Goal: Task Accomplishment & Management: Use online tool/utility

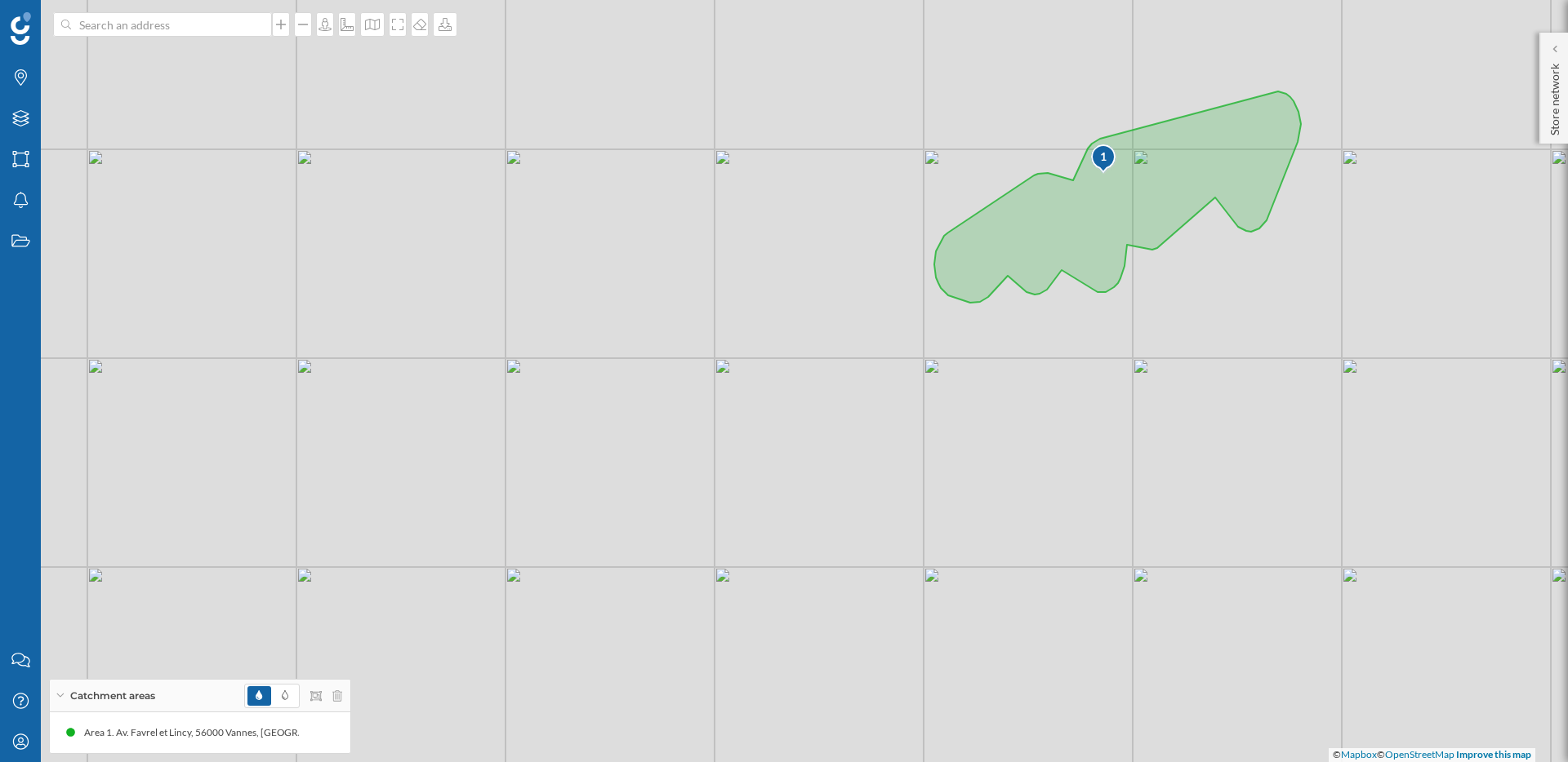
scroll to position [224, 0]
click at [1554, 50] on icon at bounding box center [1554, 48] width 4 height 8
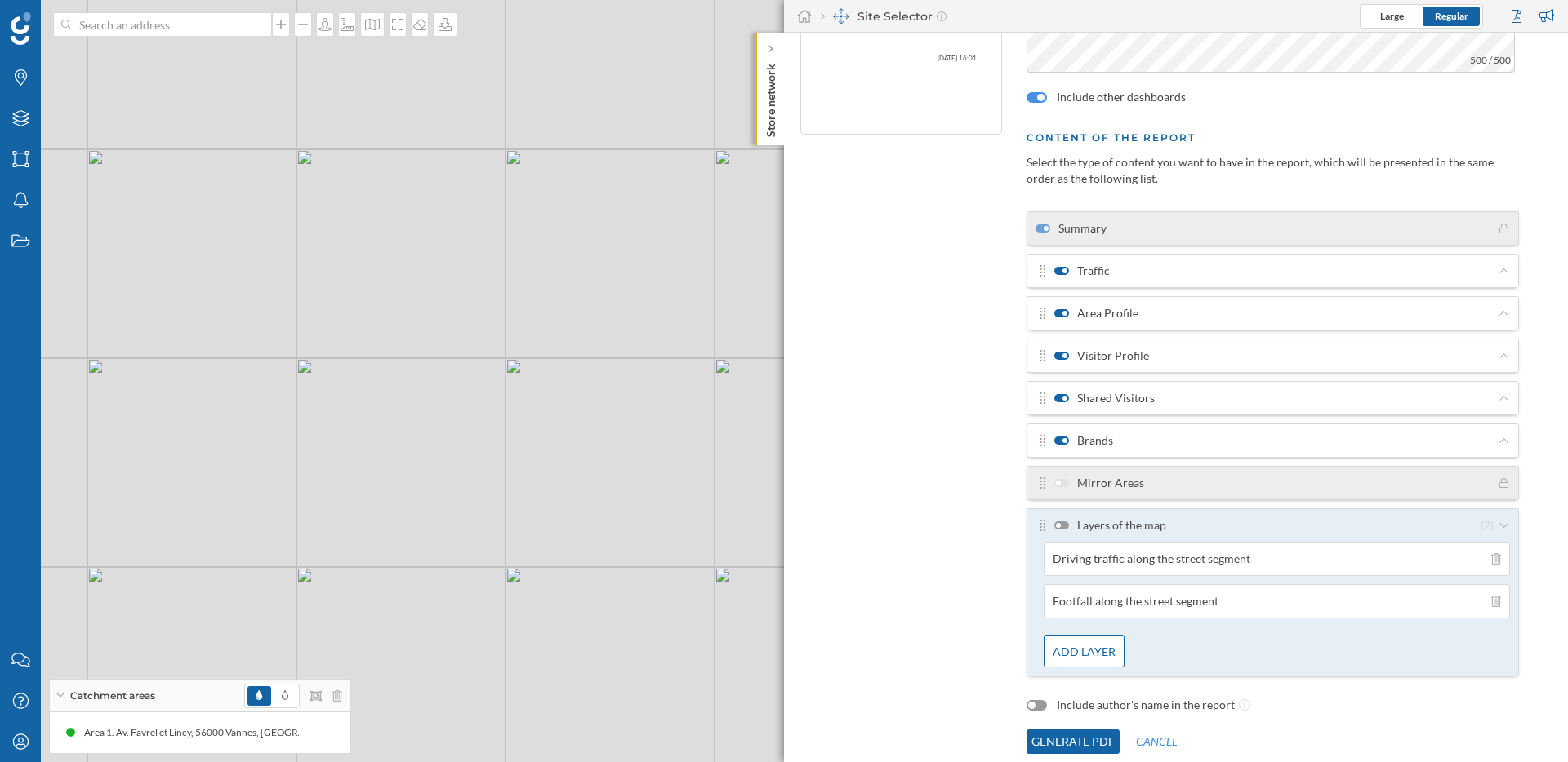
click at [1065, 742] on button "Generate PDF" at bounding box center [1073, 742] width 93 height 25
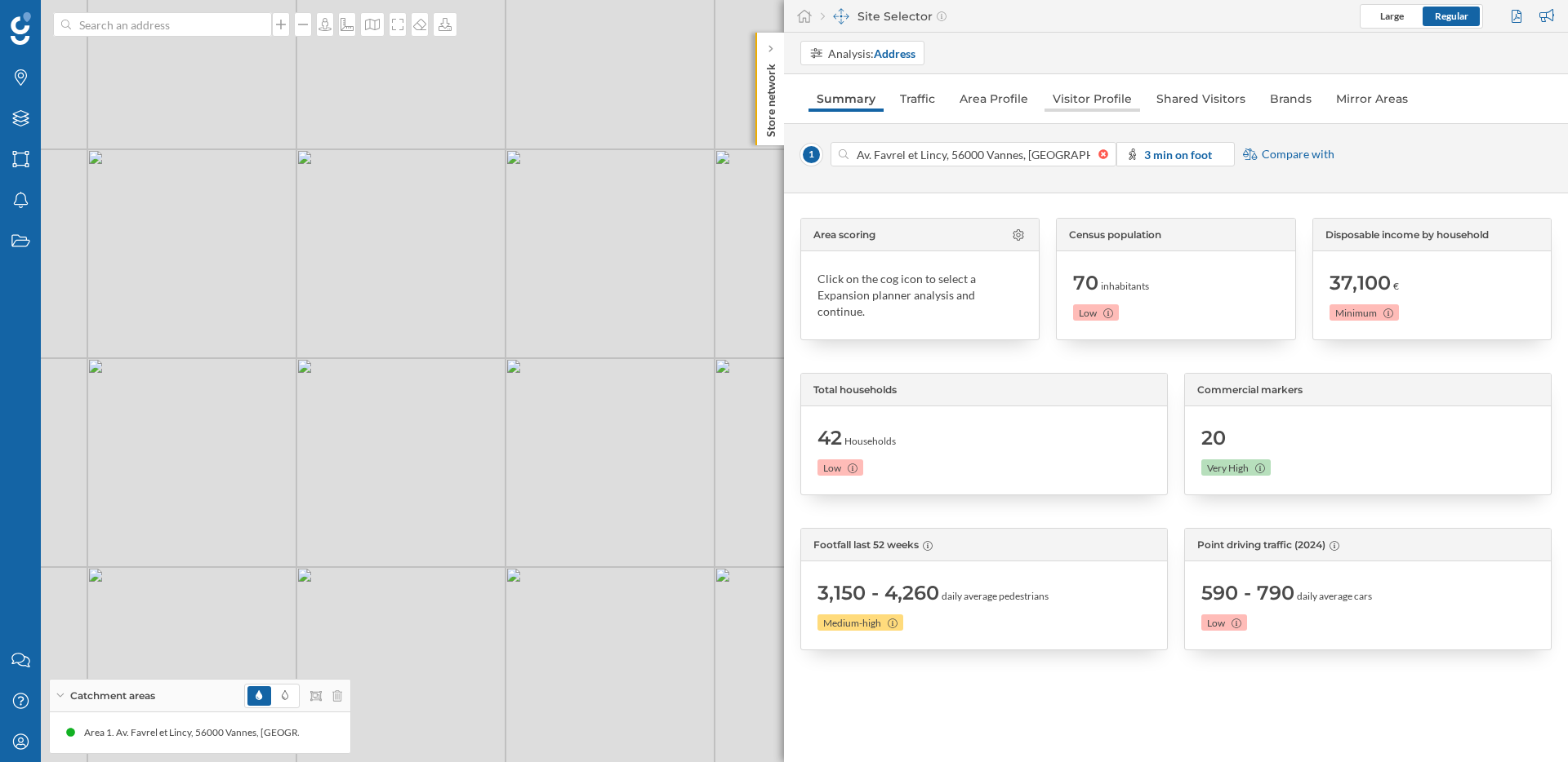
click at [1078, 101] on link "Visitor Profile" at bounding box center [1092, 98] width 96 height 26
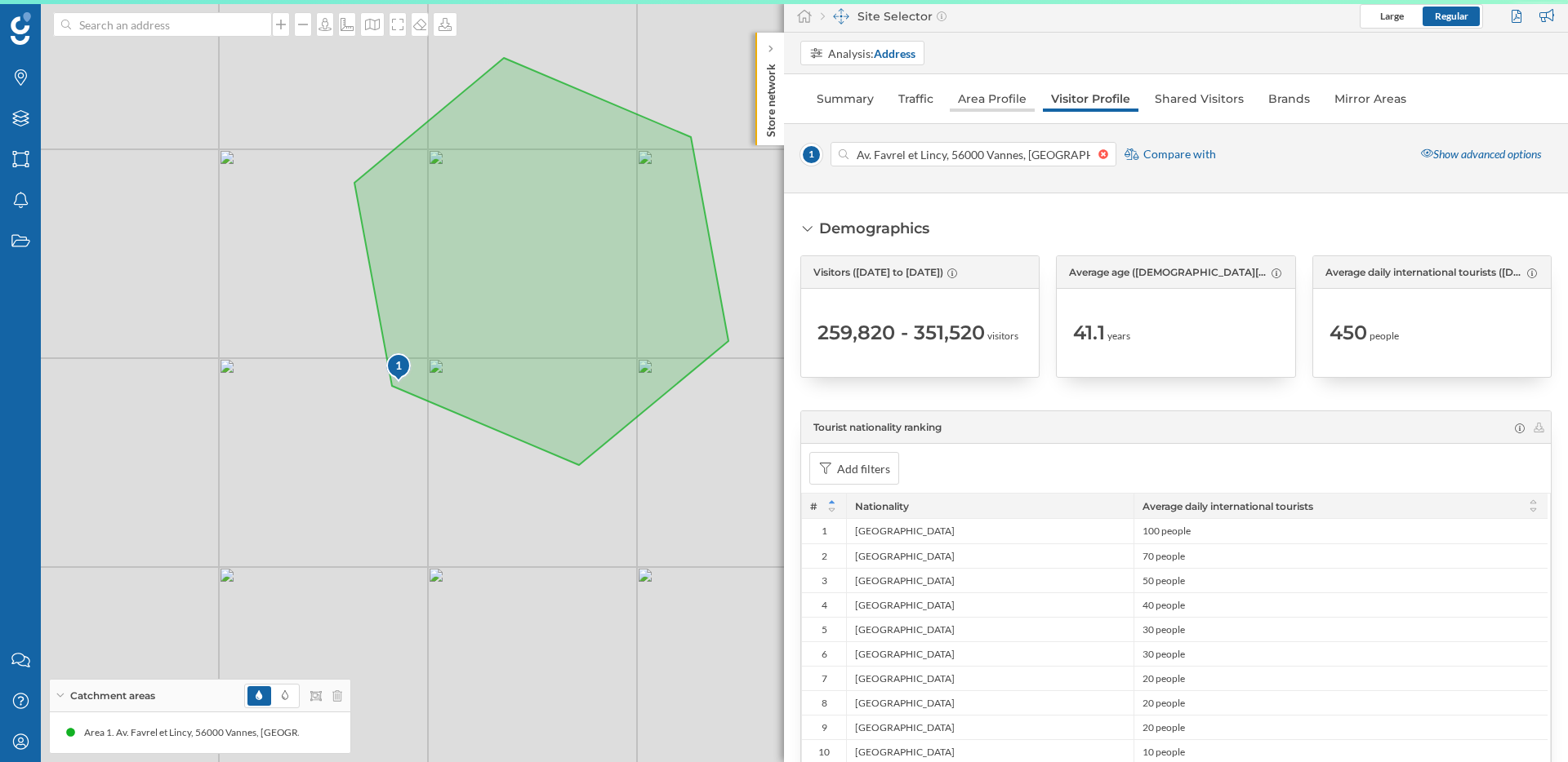
click at [980, 103] on link "Area Profile" at bounding box center [992, 98] width 85 height 26
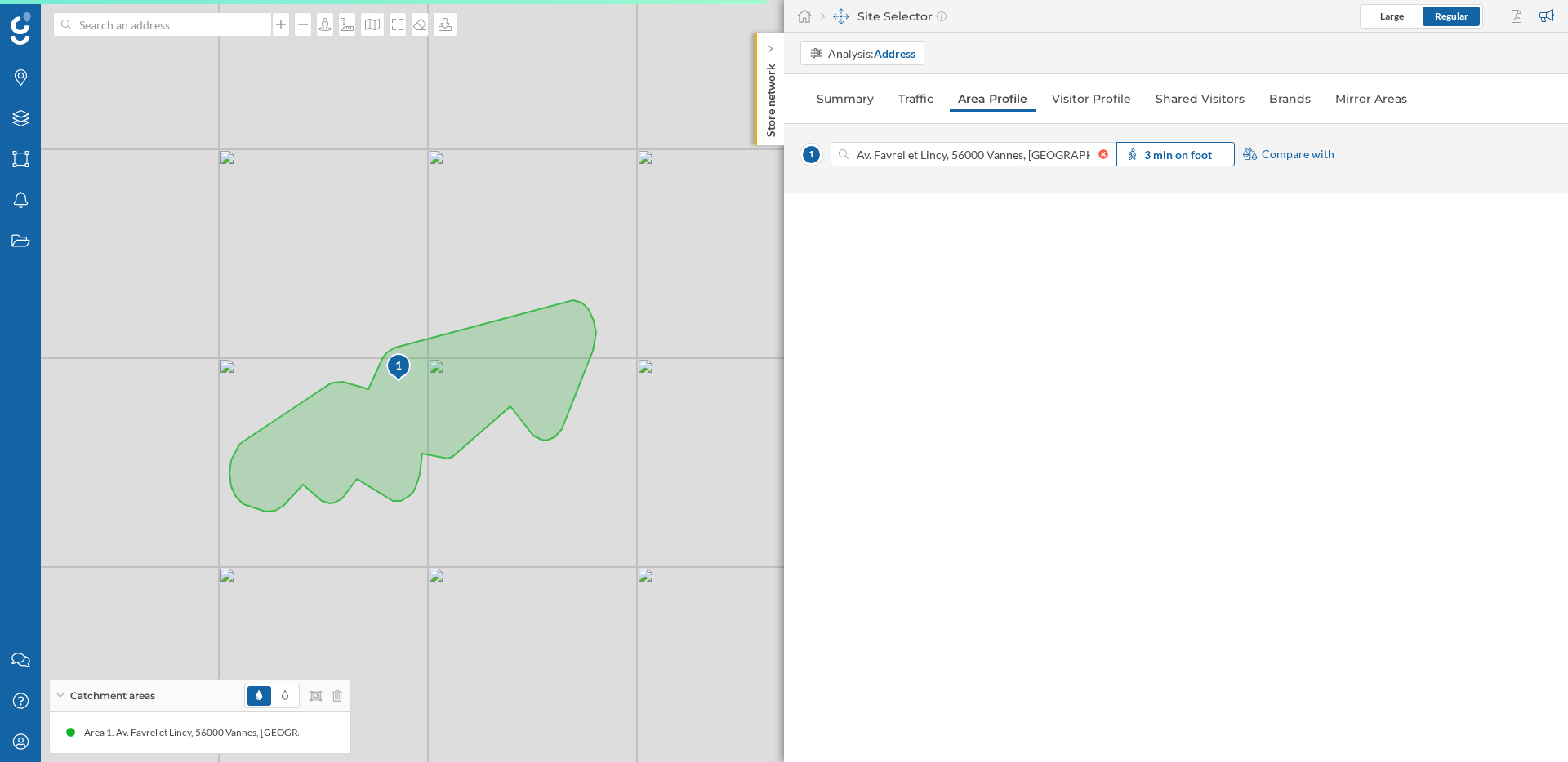
click at [1159, 162] on div "3 min on foot" at bounding box center [1175, 154] width 118 height 25
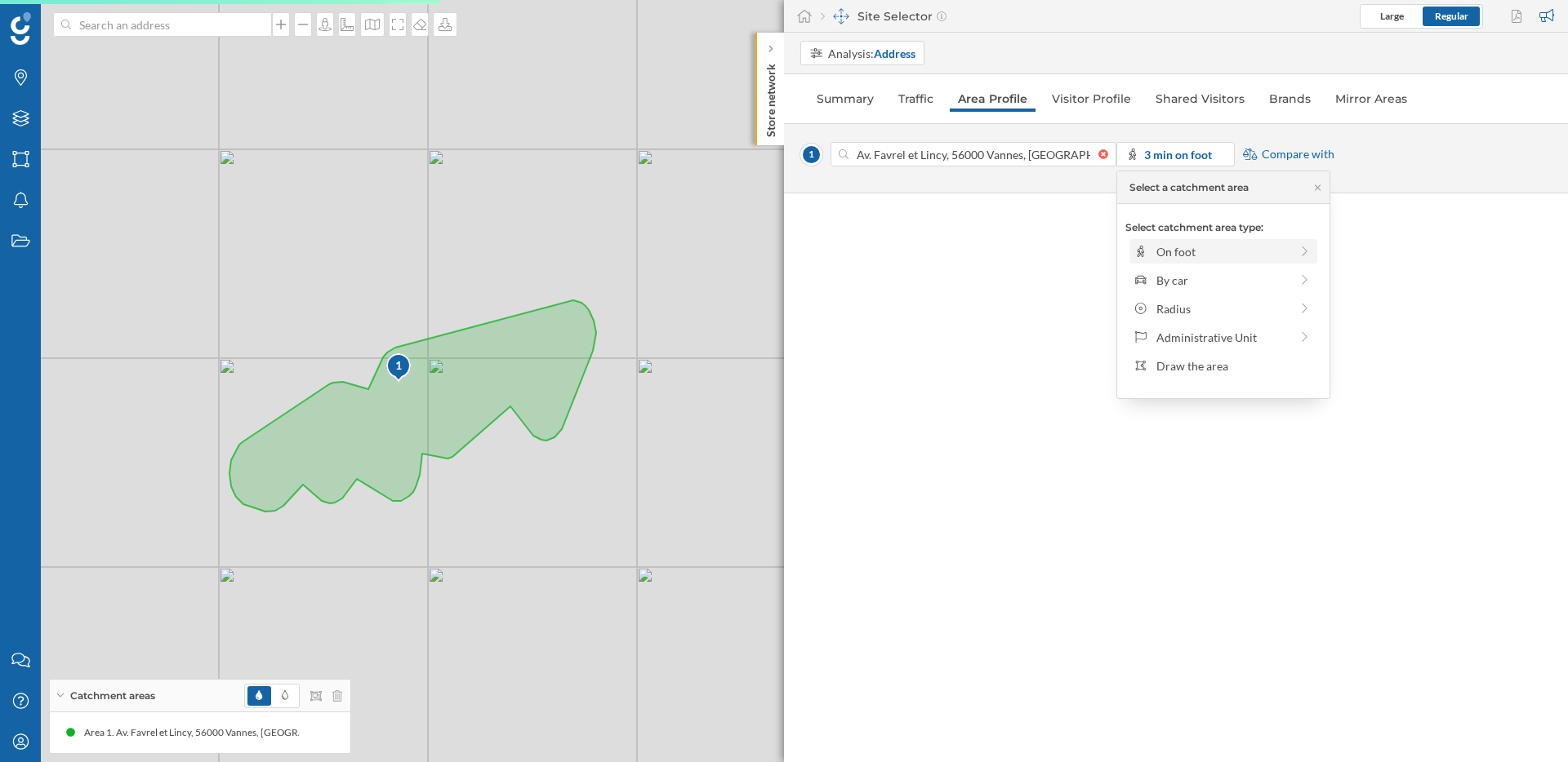
click at [1201, 255] on div "On foot" at bounding box center [1223, 252] width 133 height 17
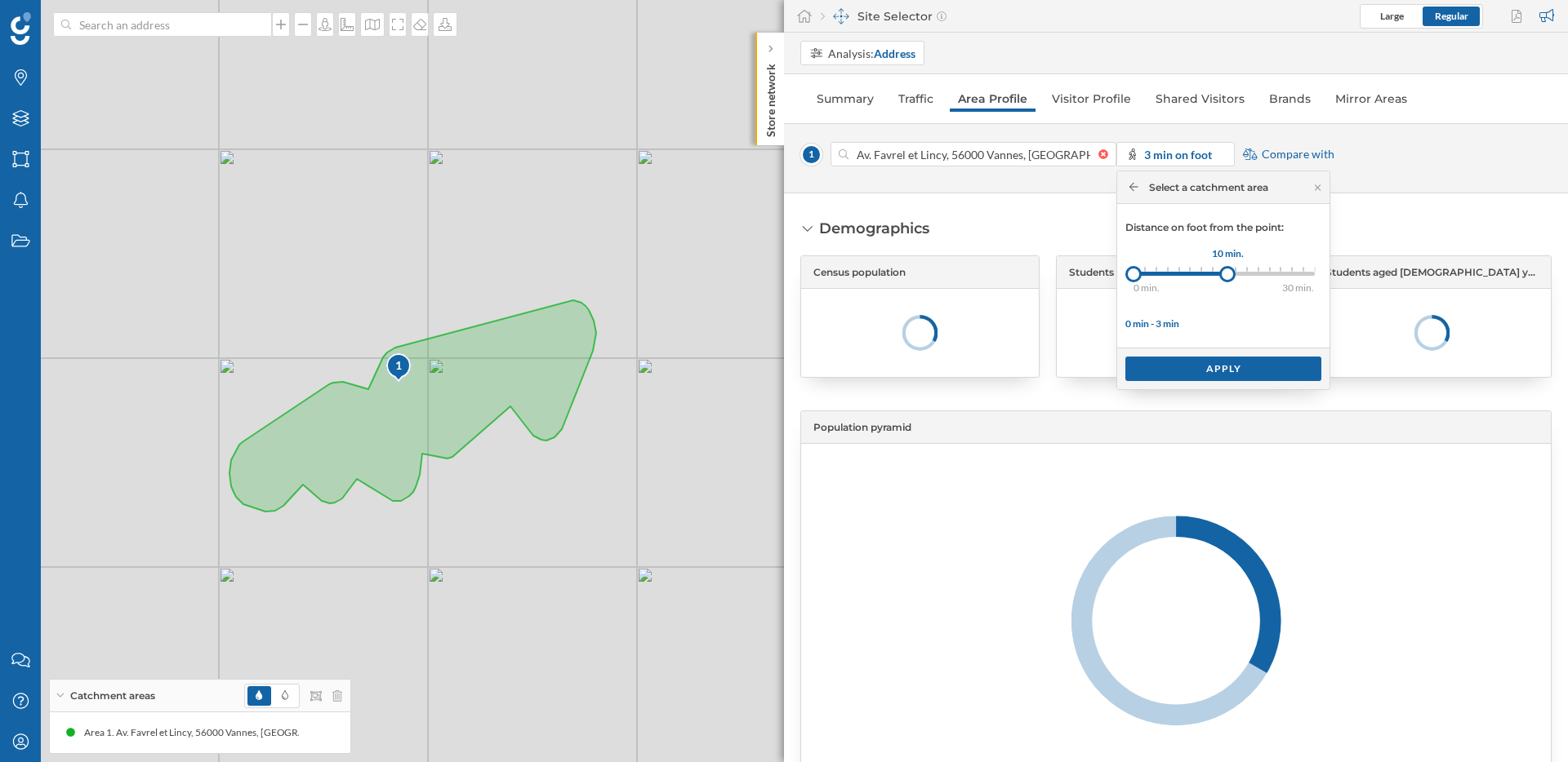
drag, startPoint x: 1148, startPoint y: 277, endPoint x: 1228, endPoint y: 275, distance: 80.0
click at [1228, 275] on div at bounding box center [1227, 274] width 16 height 16
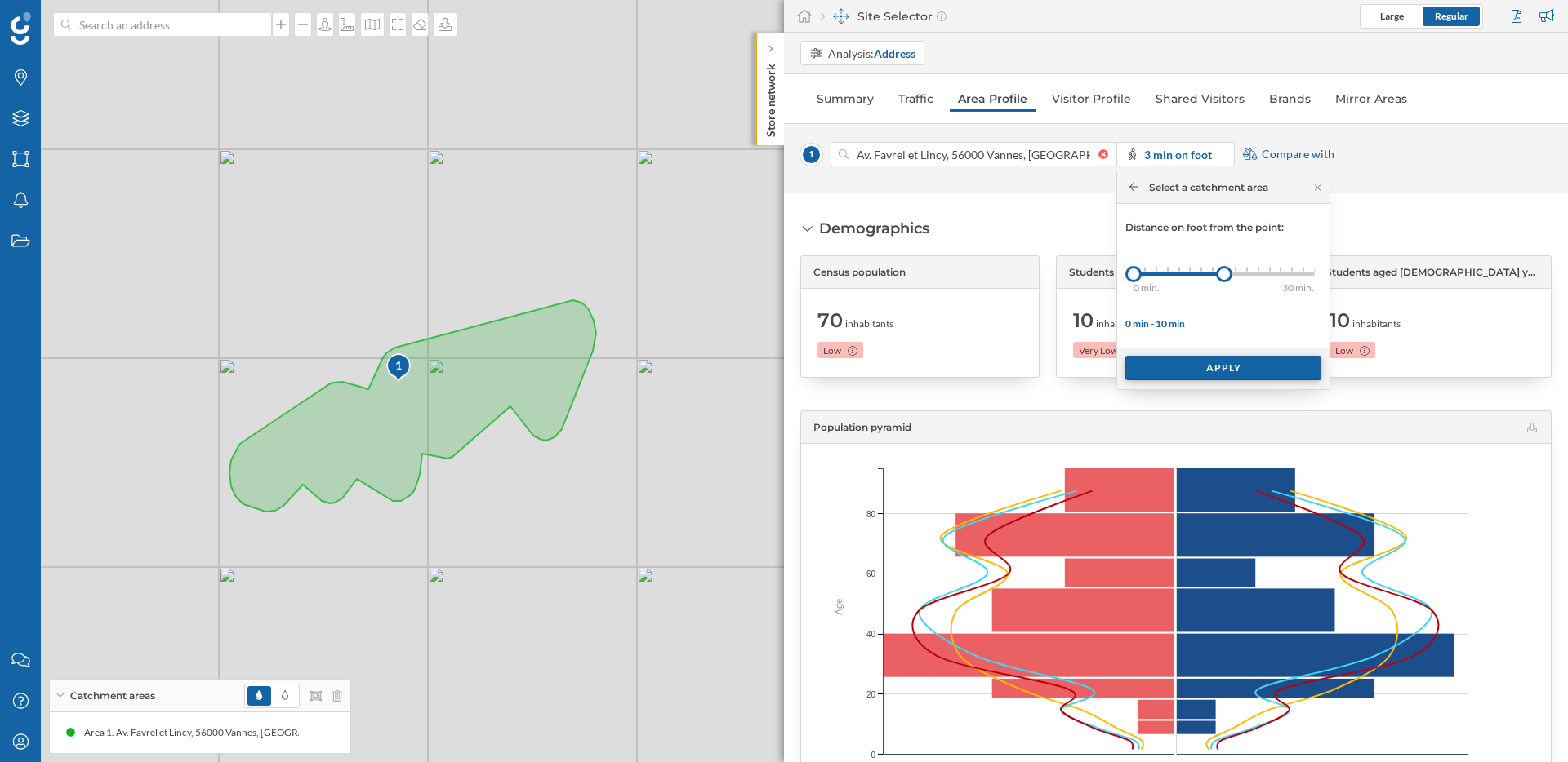
click at [1227, 370] on div "Apply" at bounding box center [1224, 368] width 196 height 25
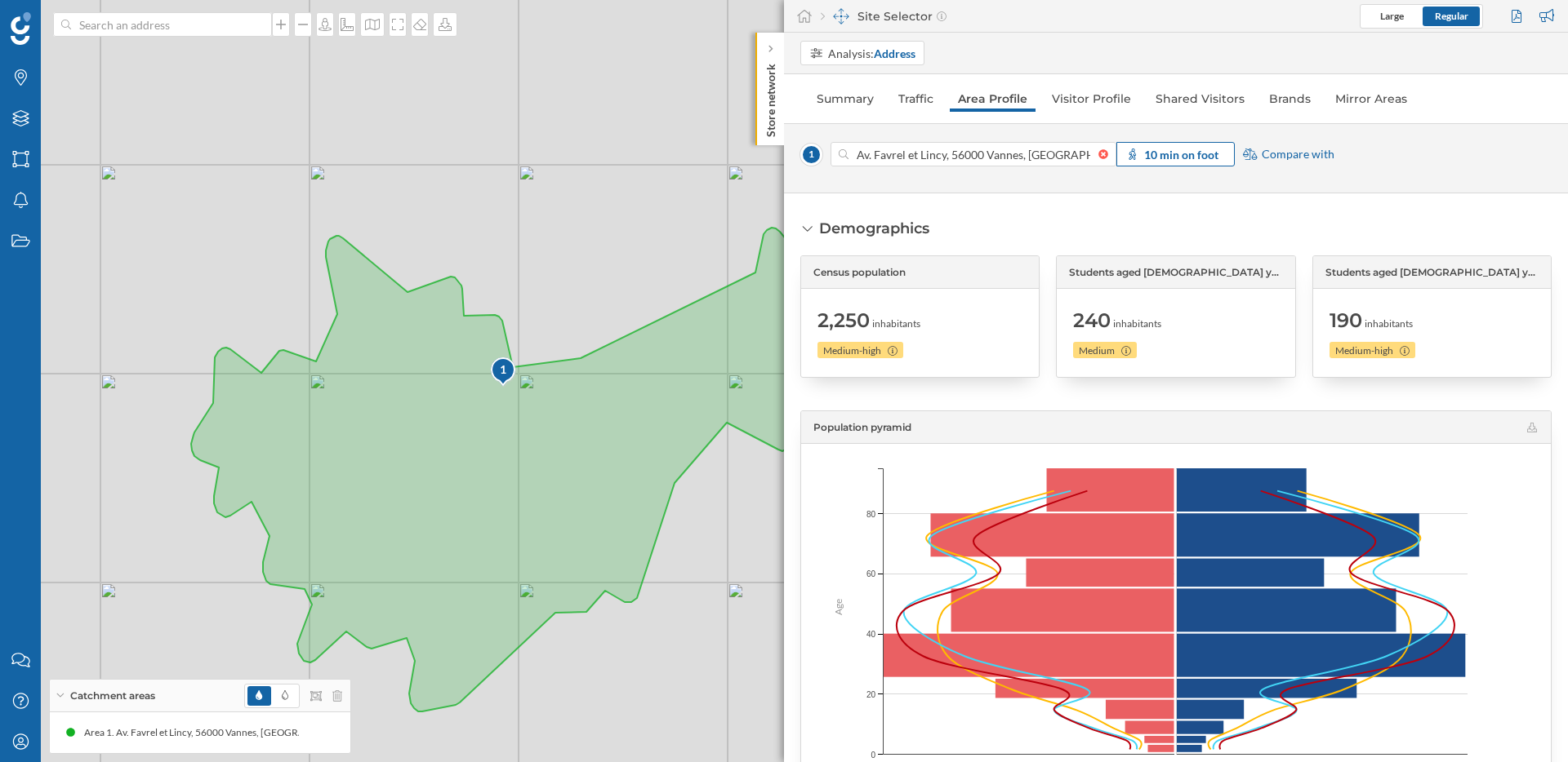
click at [1223, 157] on div "10 min on foot" at bounding box center [1175, 154] width 118 height 25
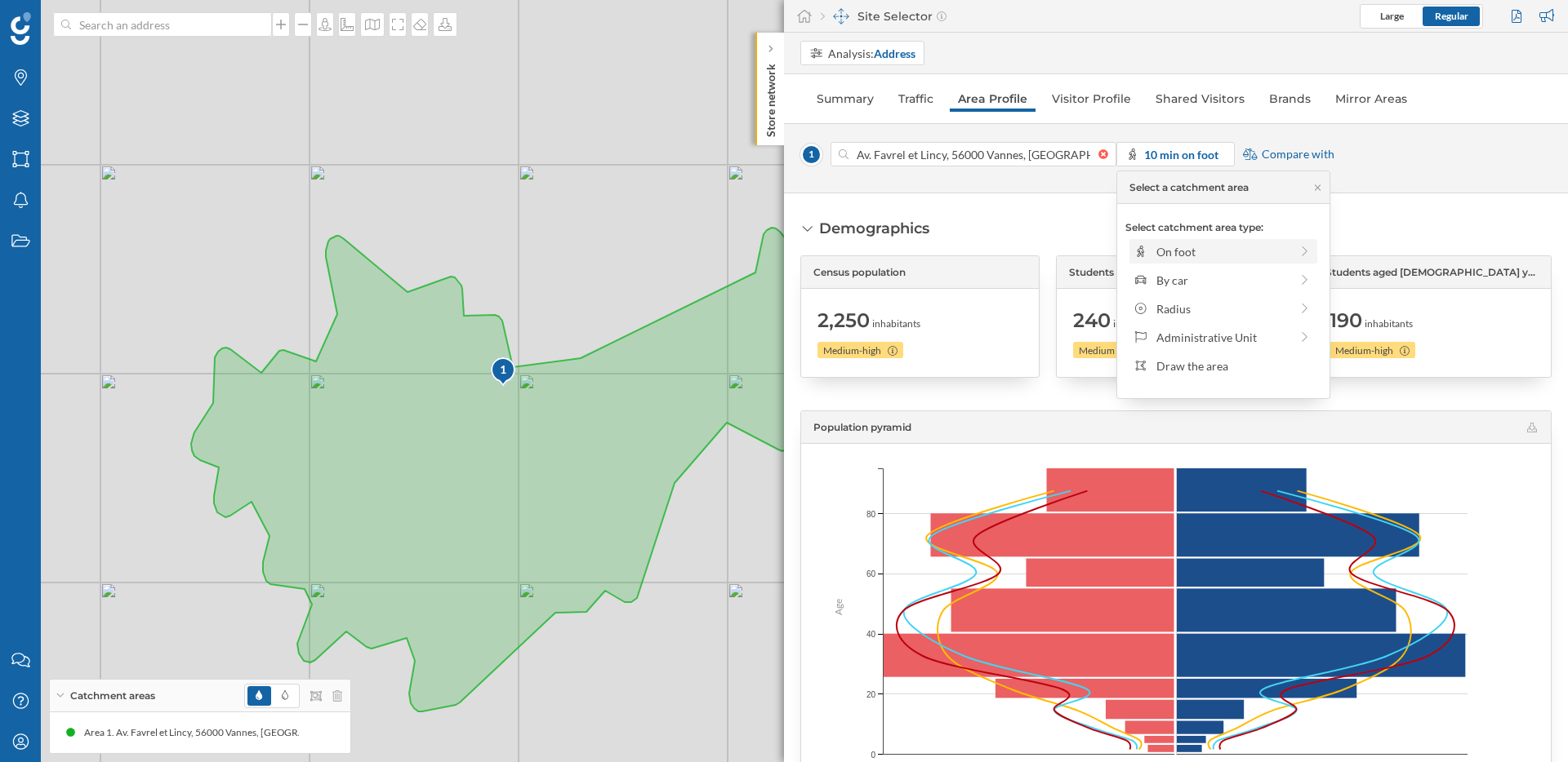
click at [1236, 263] on div "On foot" at bounding box center [1224, 251] width 188 height 25
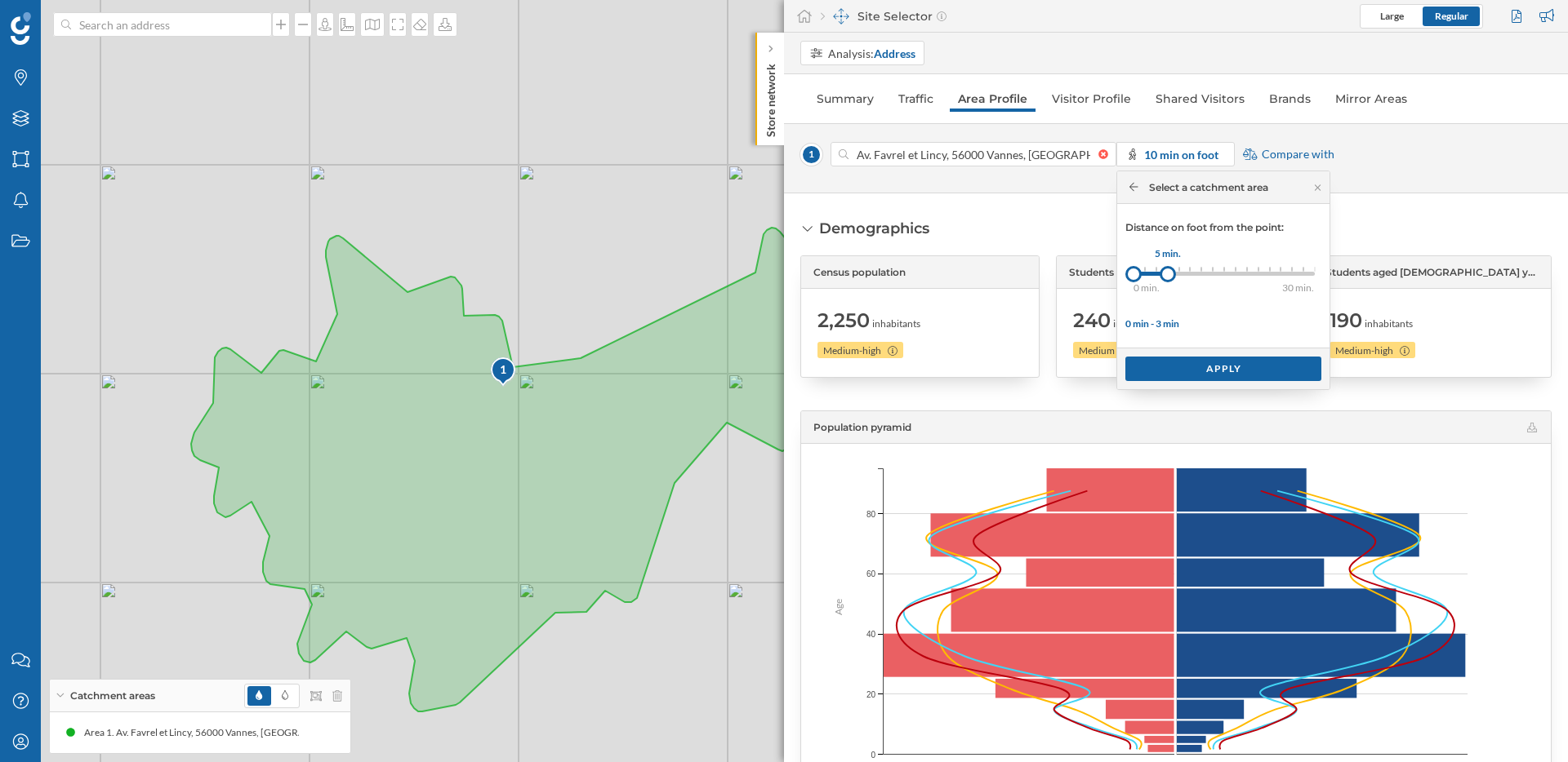
drag, startPoint x: 1152, startPoint y: 278, endPoint x: 1168, endPoint y: 277, distance: 16.0
click at [1168, 277] on div "5 min." at bounding box center [1167, 274] width 16 height 16
click at [1216, 370] on div "Apply" at bounding box center [1224, 368] width 196 height 25
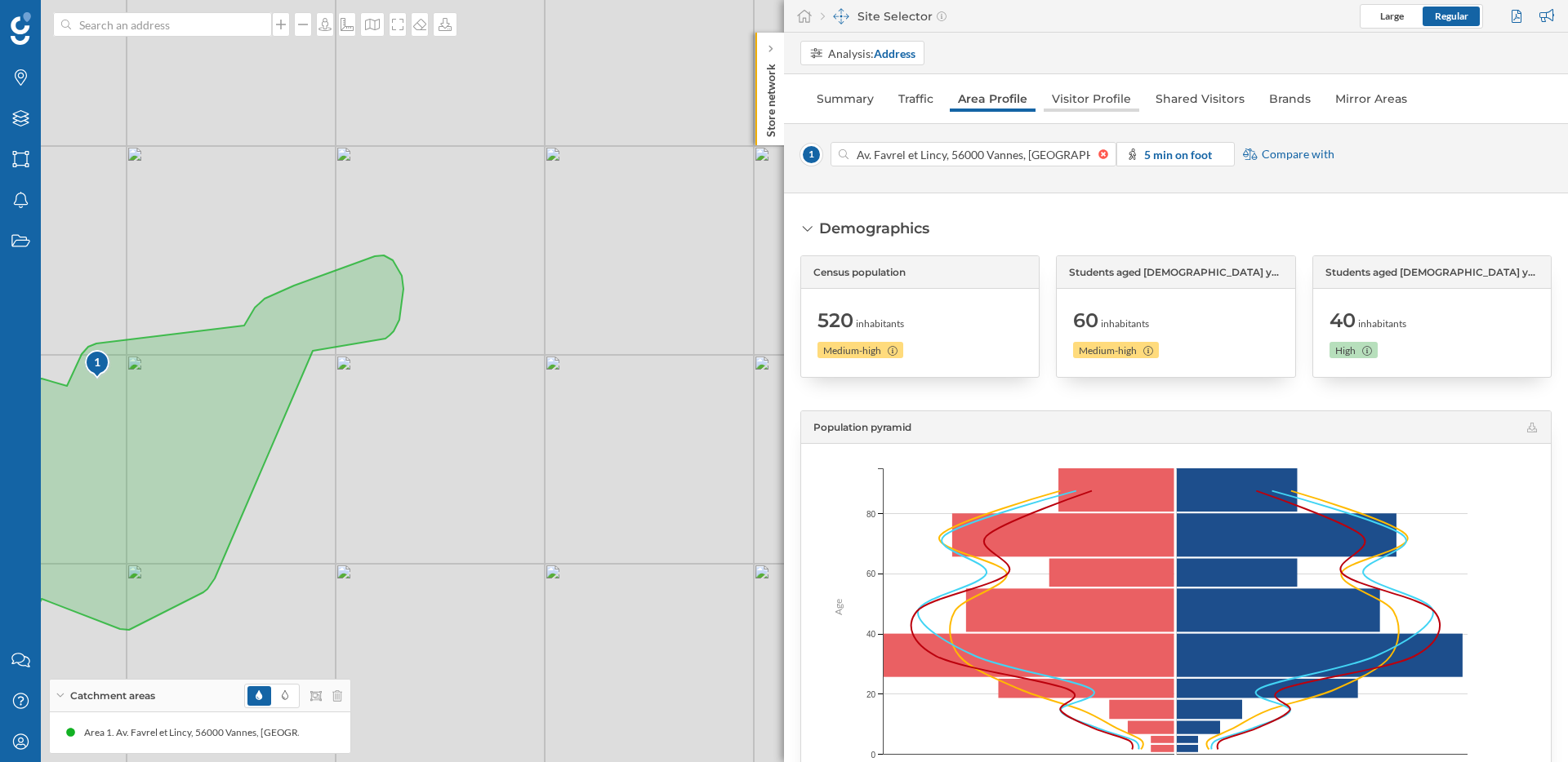
click at [1094, 105] on link "Visitor Profile" at bounding box center [1091, 98] width 96 height 26
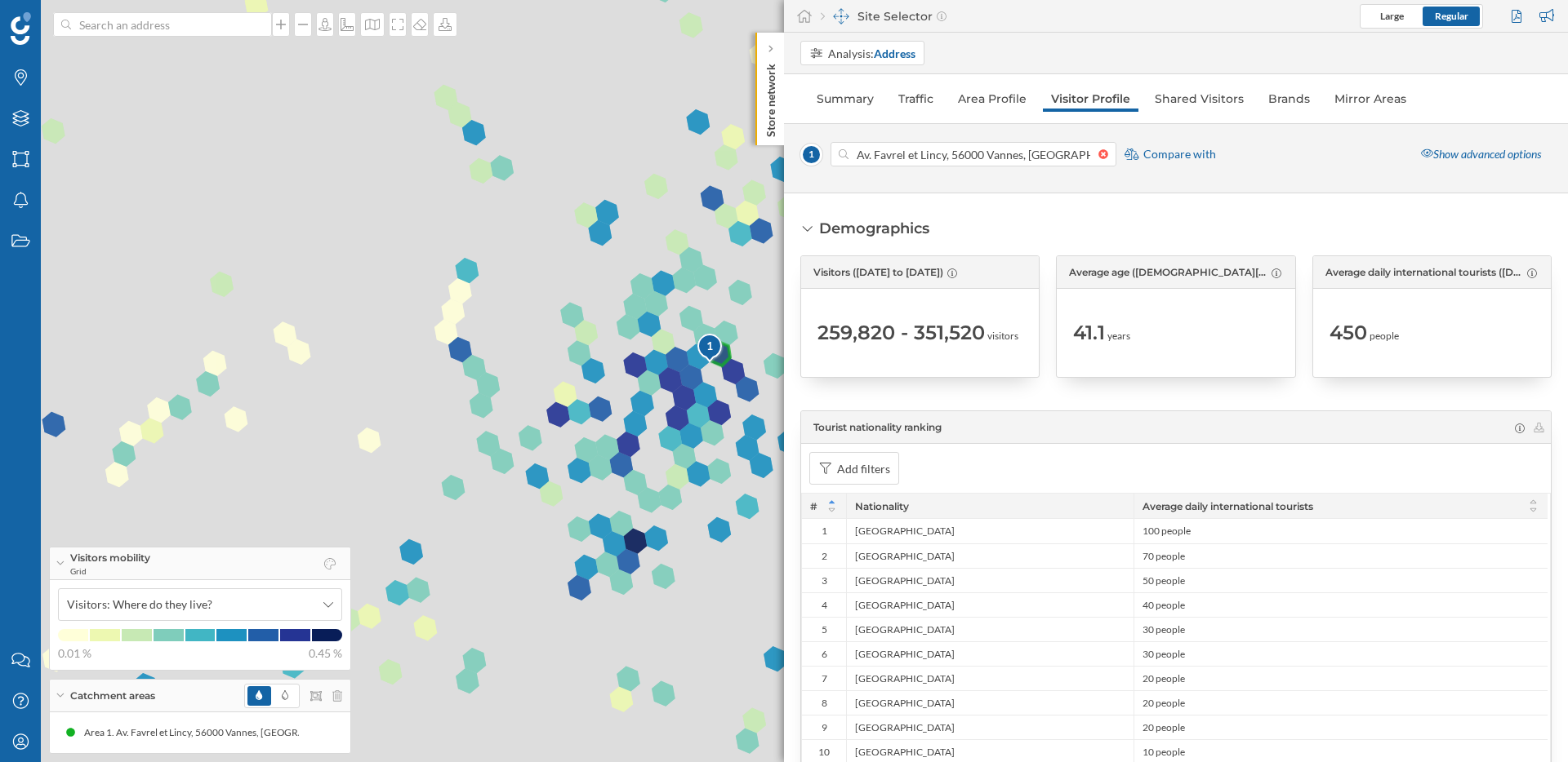
drag, startPoint x: 745, startPoint y: 314, endPoint x: 682, endPoint y: 304, distance: 63.8
click at [682, 304] on div "1 © Mapbox © OpenStreetMap Improve this map" at bounding box center [784, 381] width 1568 height 762
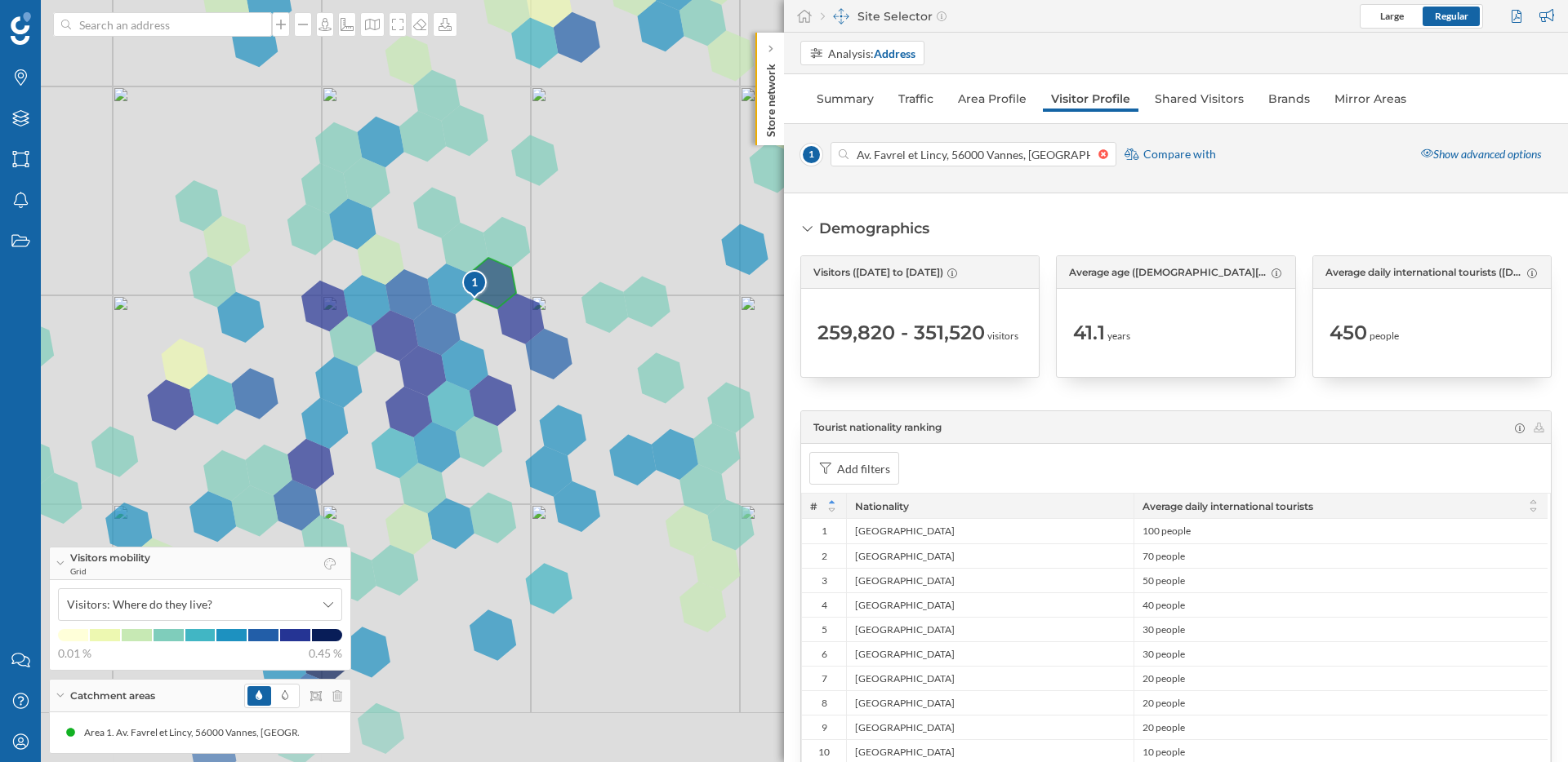
drag, startPoint x: 576, startPoint y: 332, endPoint x: 283, endPoint y: 201, distance: 321.0
click at [283, 201] on div "1 © Mapbox © OpenStreetMap Improve this map" at bounding box center [784, 381] width 1568 height 762
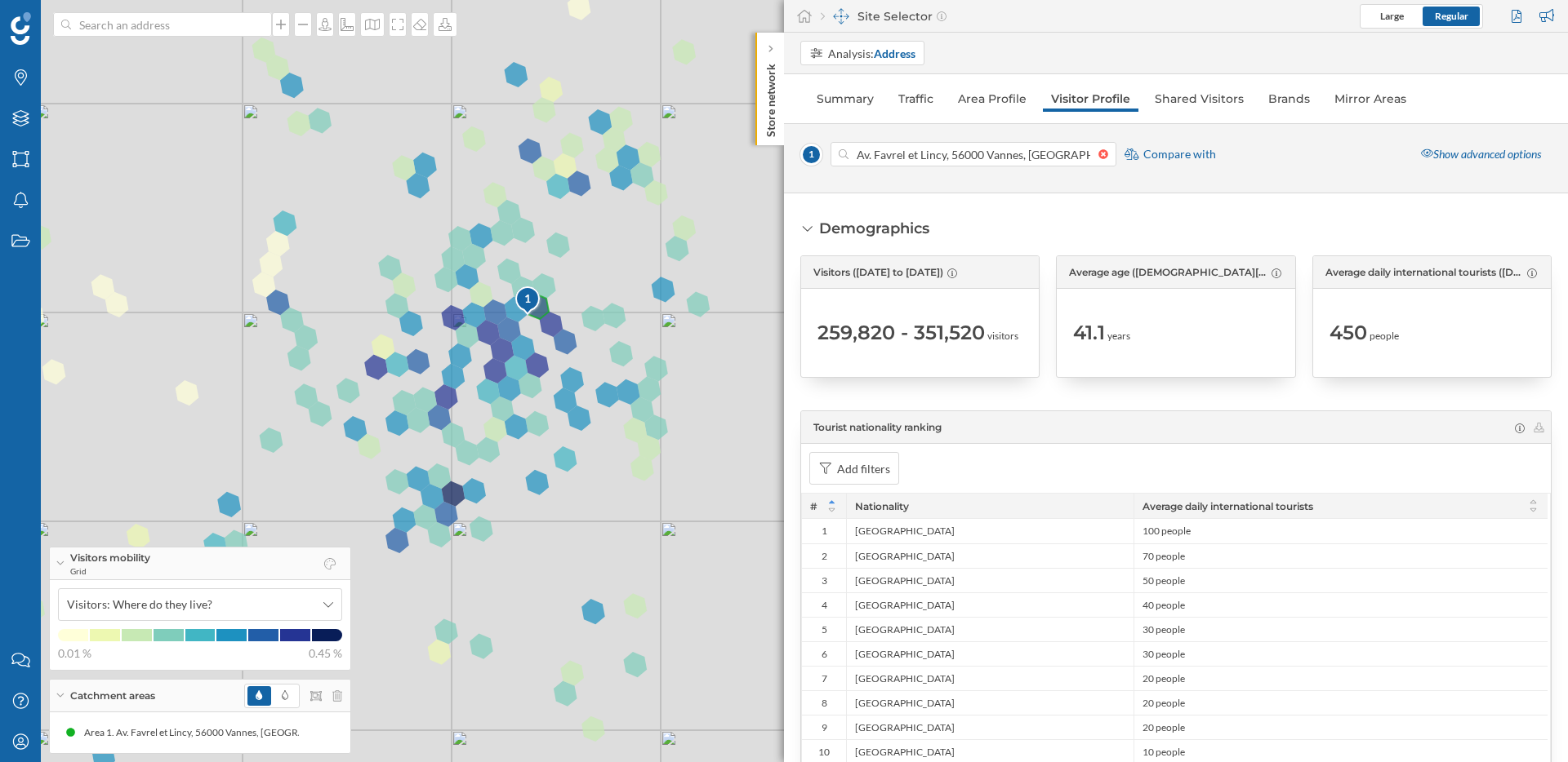
drag, startPoint x: 574, startPoint y: 273, endPoint x: 613, endPoint y: 287, distance: 41.4
click at [613, 287] on div "1 © Mapbox © OpenStreetMap Improve this map" at bounding box center [784, 381] width 1568 height 762
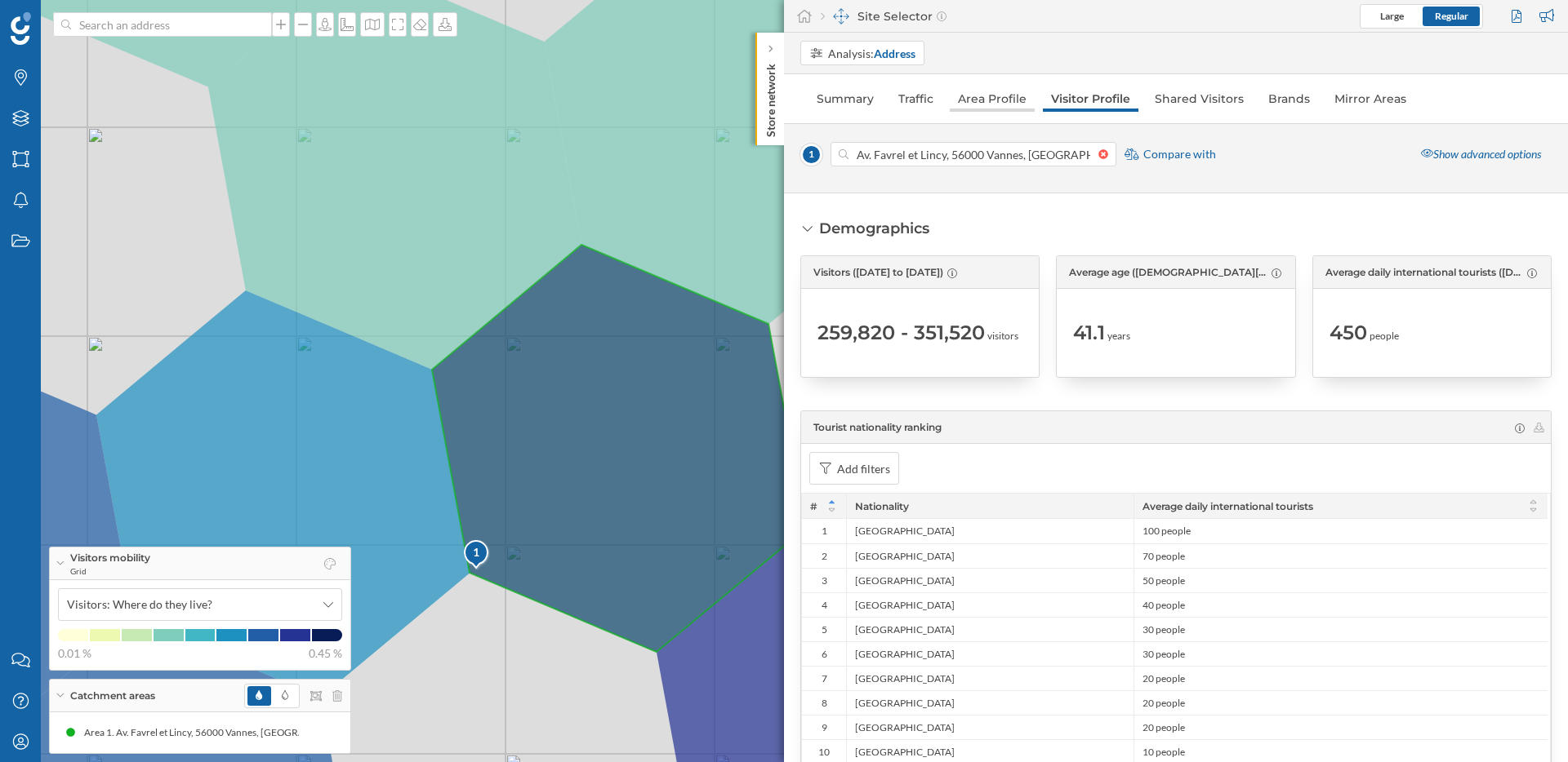
click at [969, 104] on link "Area Profile" at bounding box center [992, 98] width 85 height 26
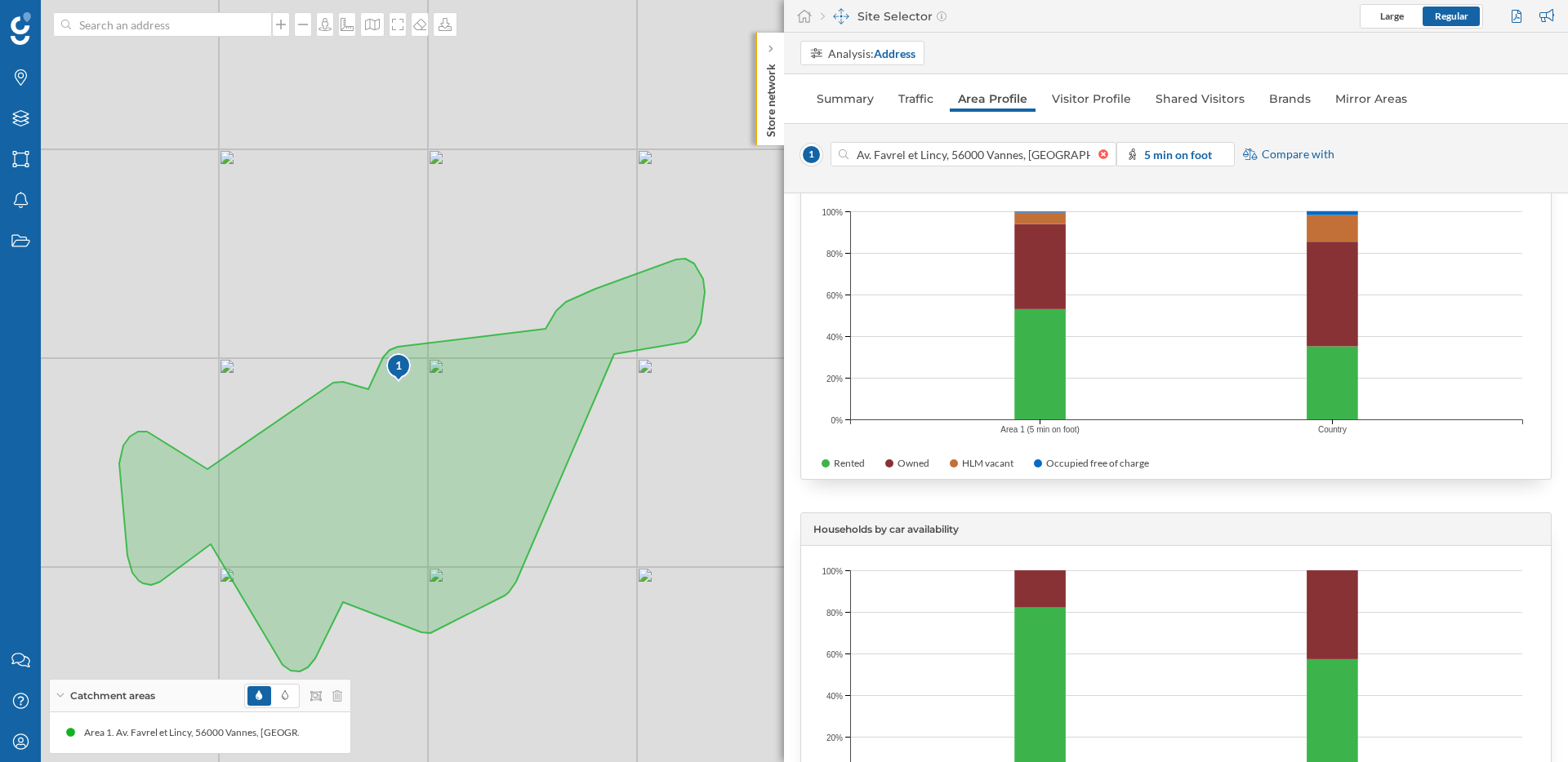
scroll to position [4588, 0]
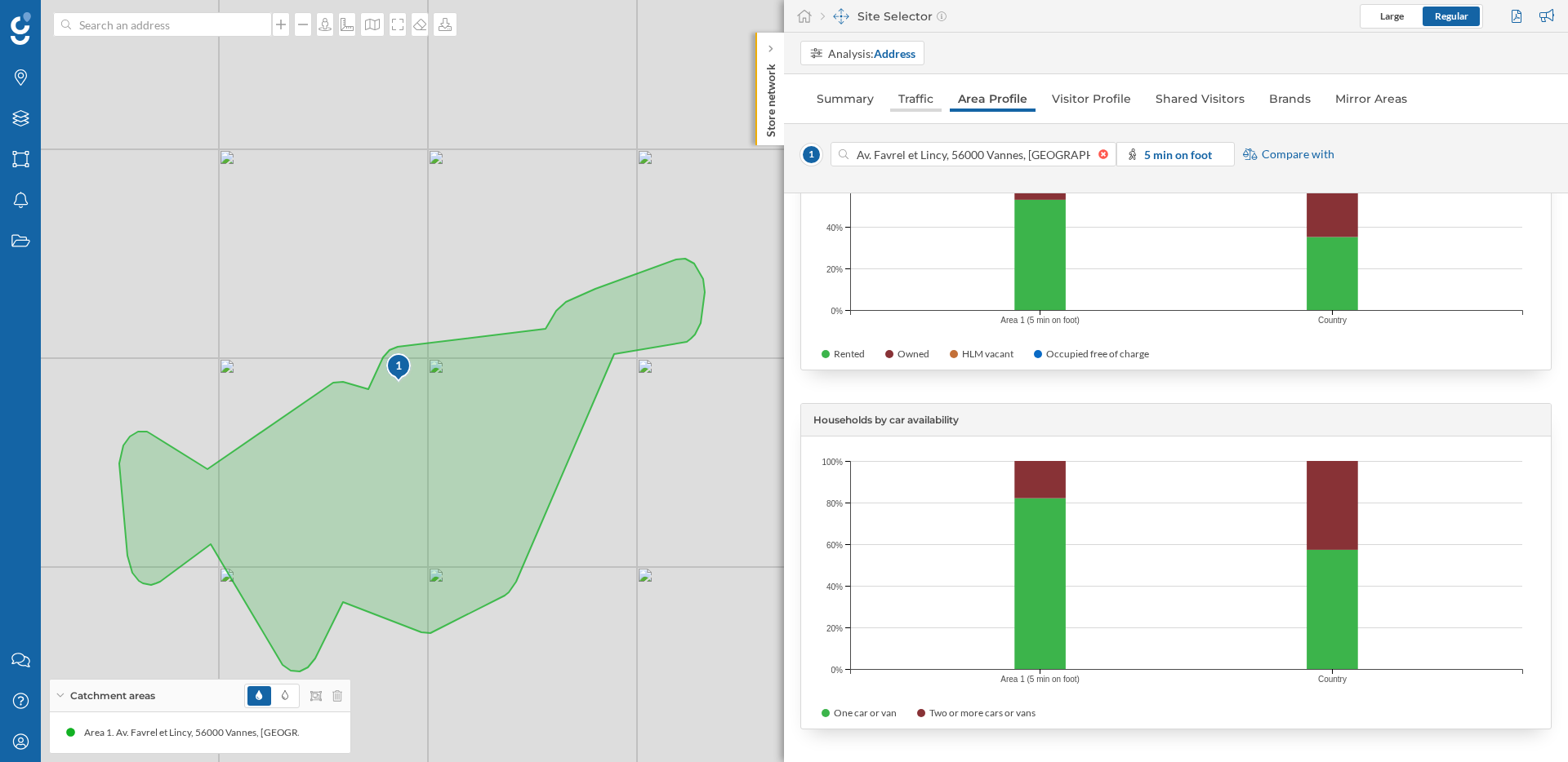
click at [916, 107] on link "Traffic" at bounding box center [916, 98] width 52 height 26
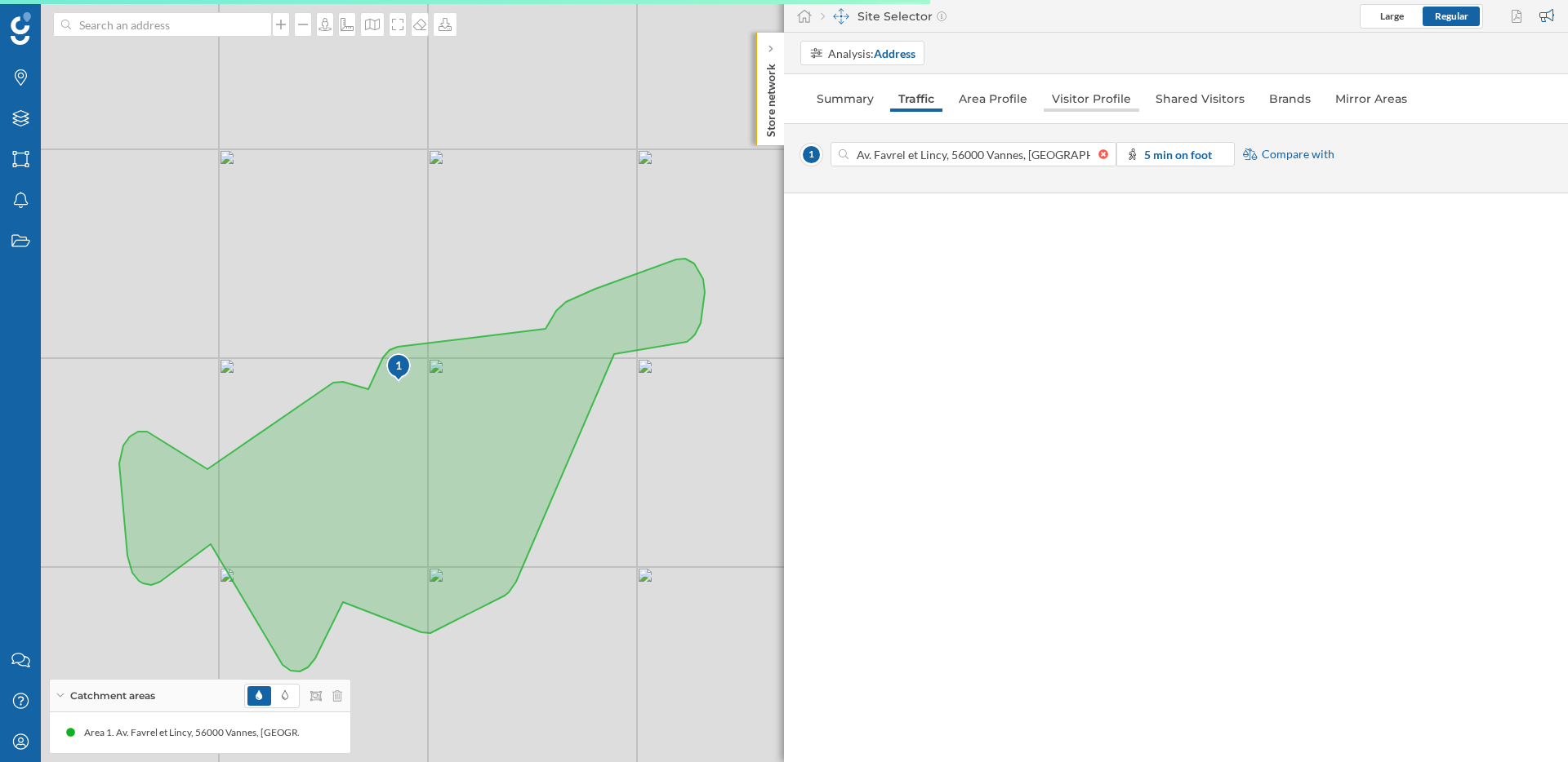
click at [1082, 93] on link "Visitor Profile" at bounding box center [1091, 98] width 96 height 26
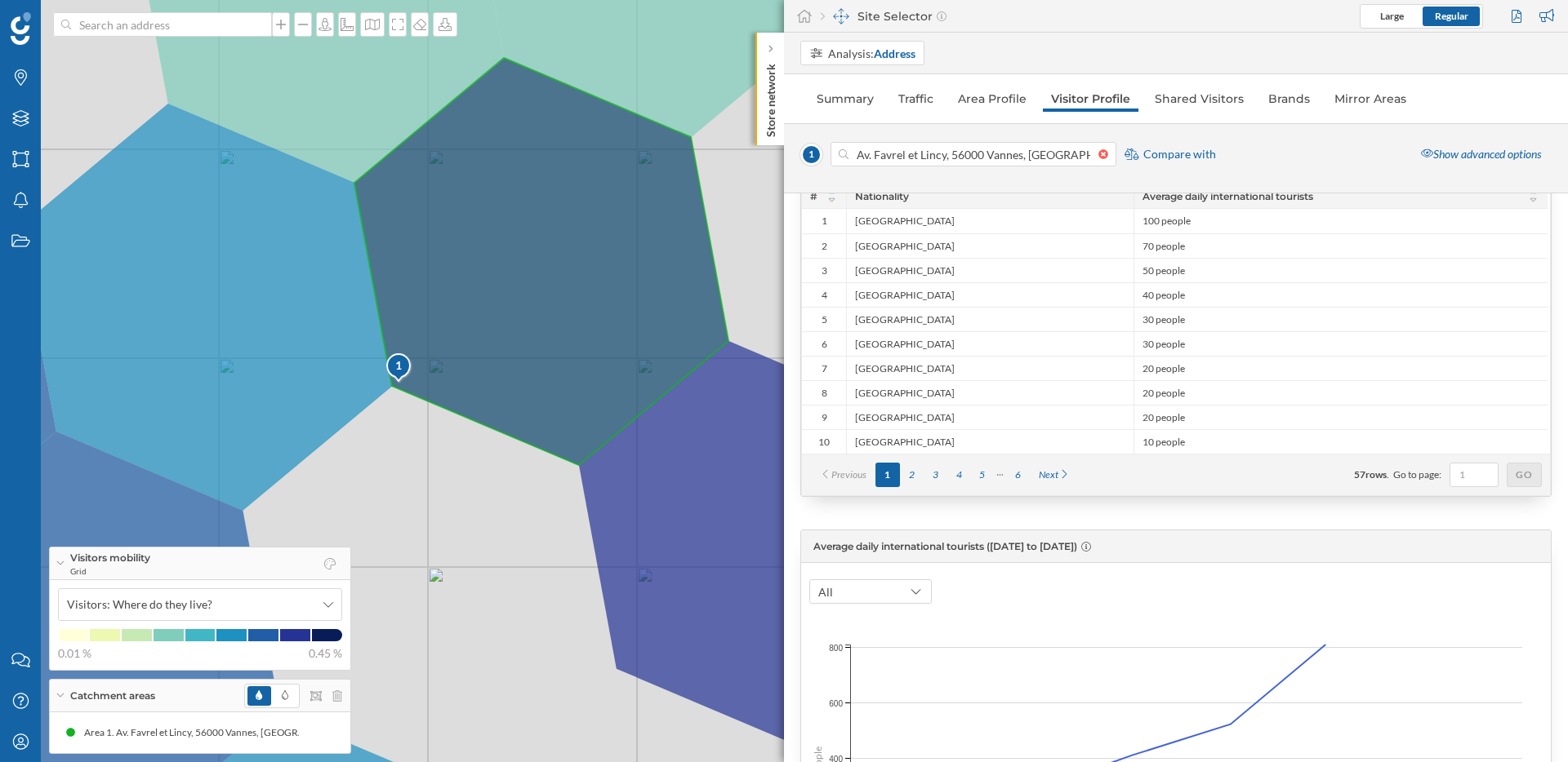
scroll to position [0, 0]
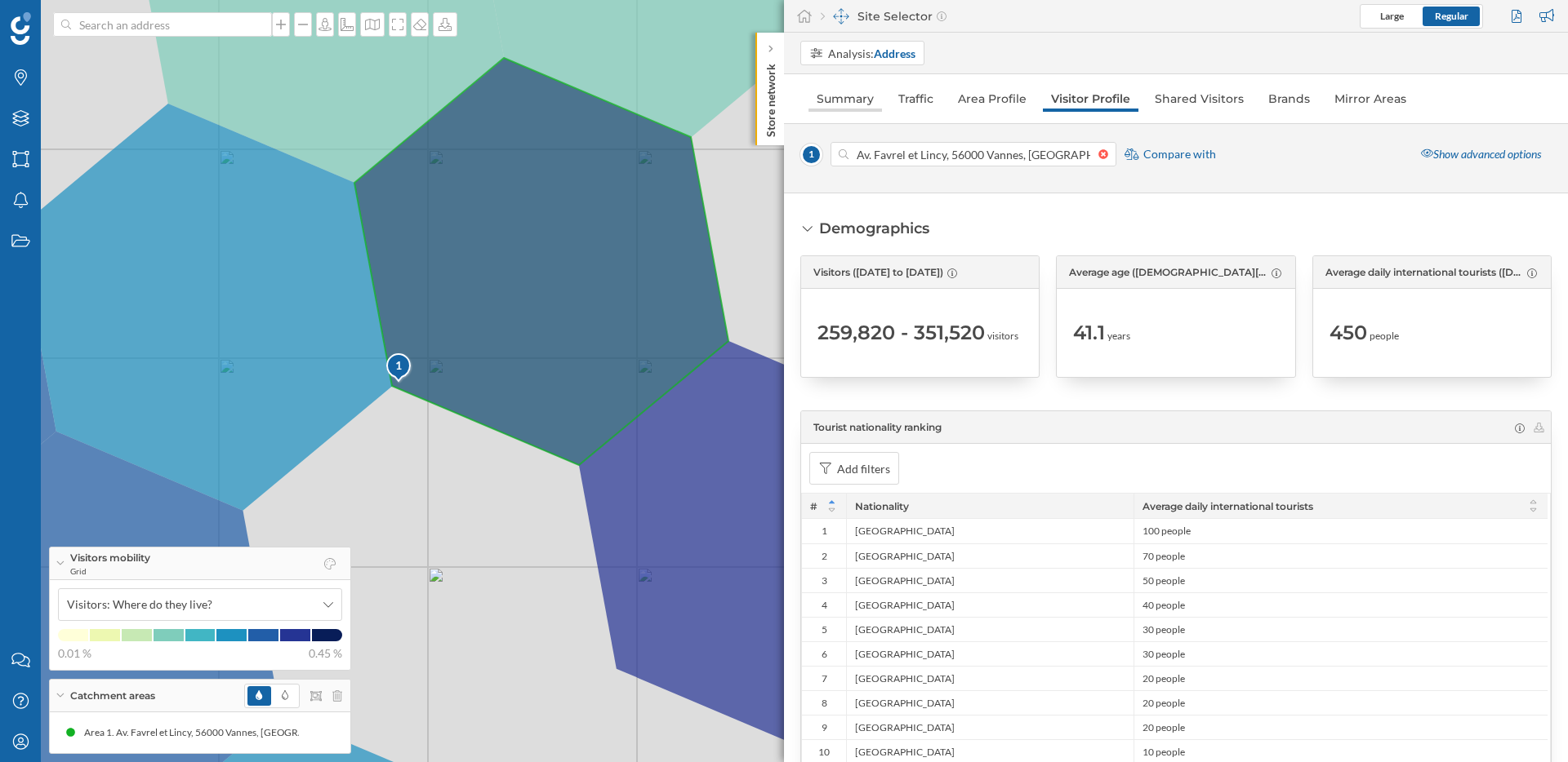
click at [825, 91] on link "Summary" at bounding box center [845, 98] width 74 height 26
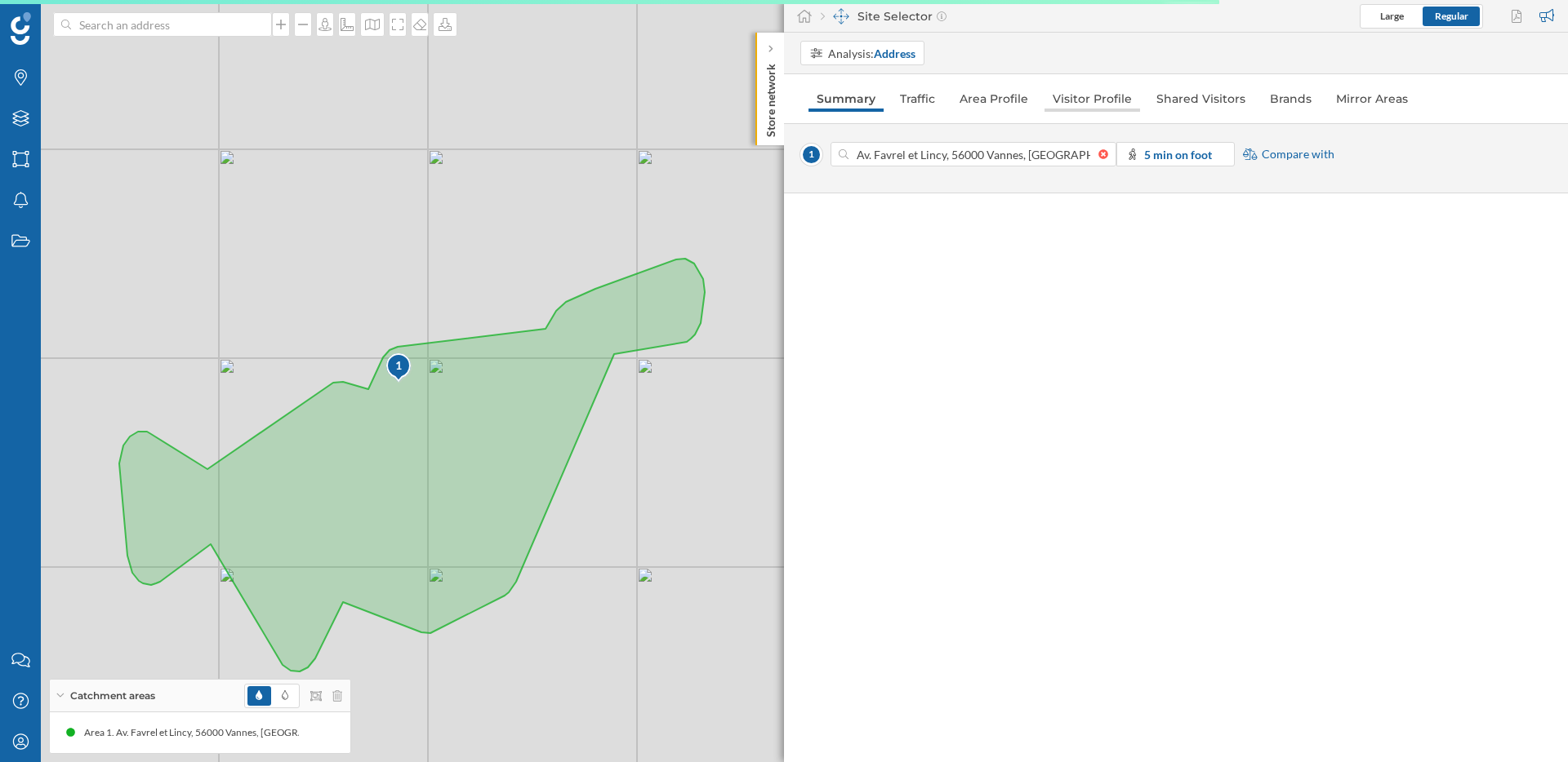
click at [1081, 104] on link "Visitor Profile" at bounding box center [1092, 98] width 96 height 26
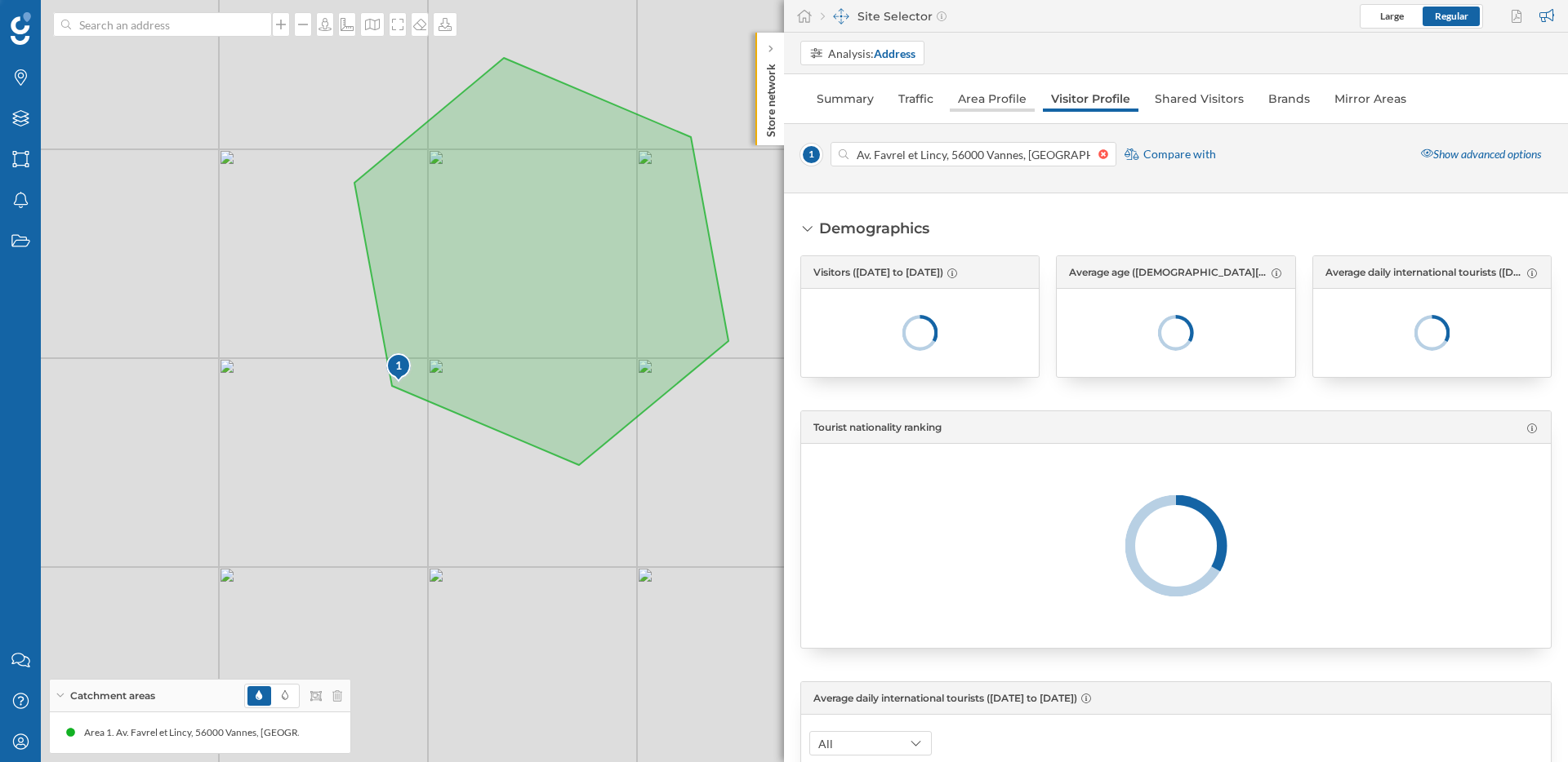
click at [987, 99] on link "Area Profile" at bounding box center [992, 98] width 85 height 26
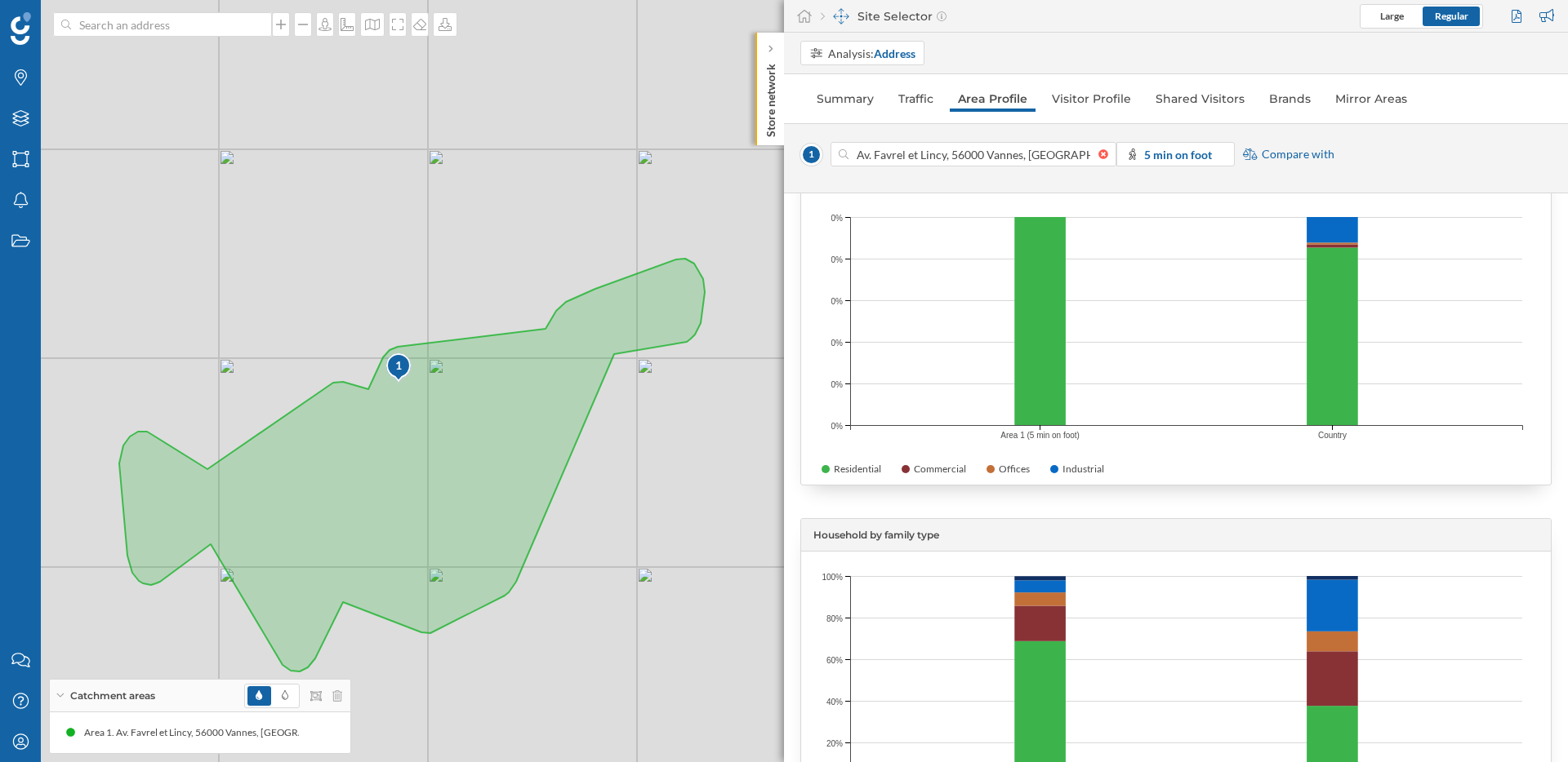
scroll to position [3038, 0]
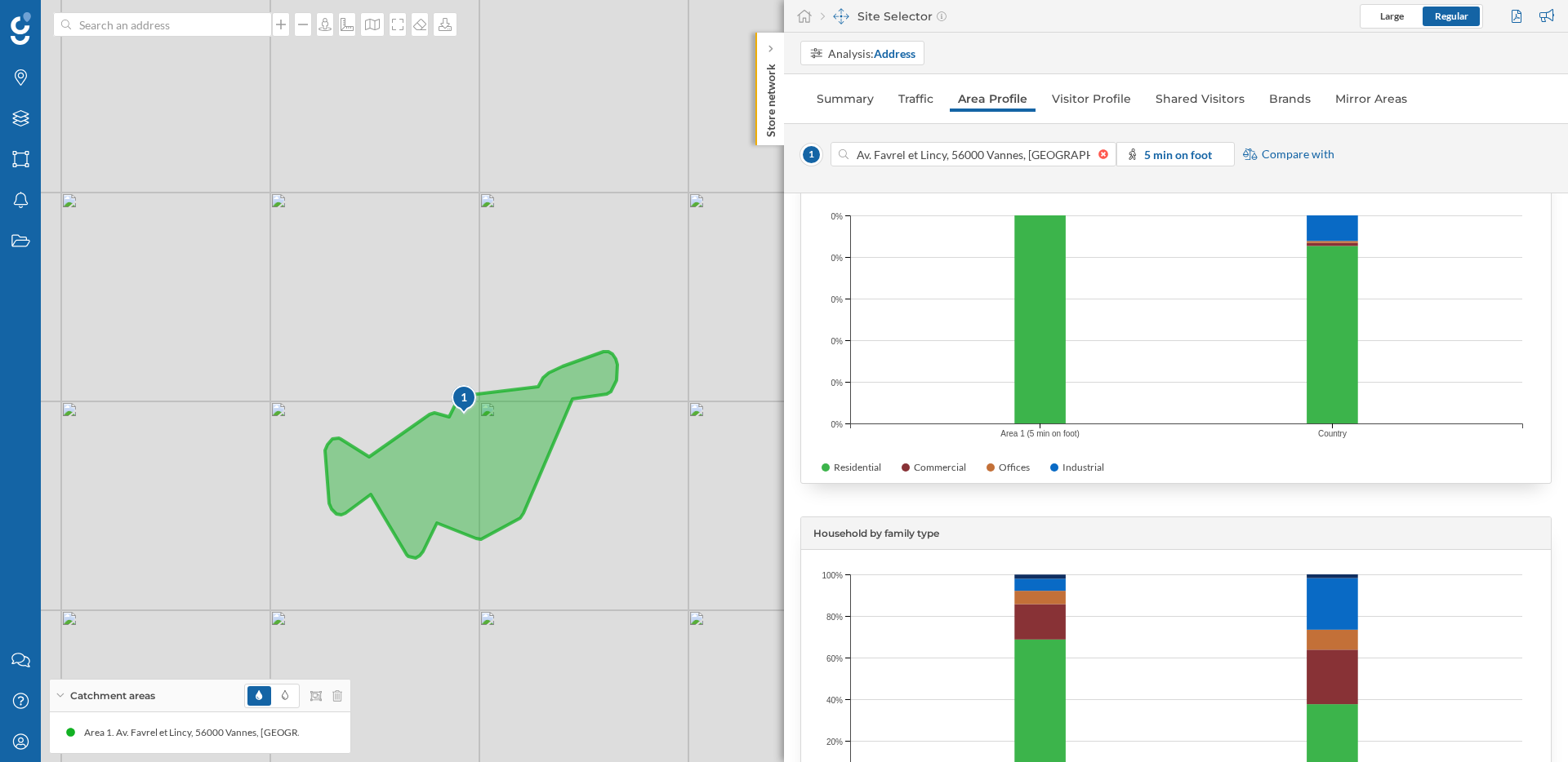
drag, startPoint x: 527, startPoint y: 502, endPoint x: 864, endPoint y: 323, distance: 381.6
click at [456, 493] on icon at bounding box center [471, 455] width 293 height 206
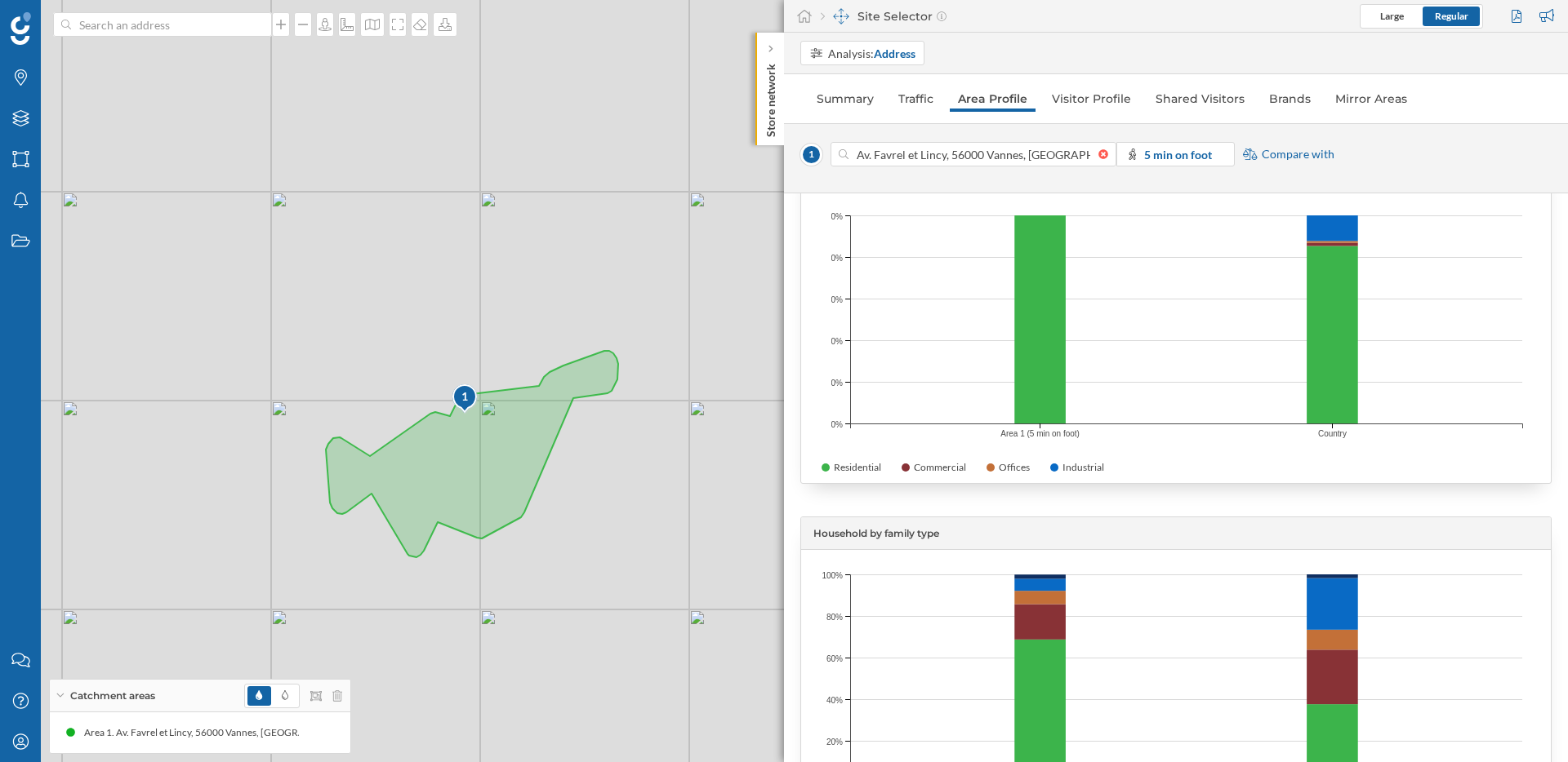
click at [1205, 140] on div "1 Av. Favrel et Lincy, 56000 Vannes, [GEOGRAPHIC_DATA] 5 min on foot Compare wi…" at bounding box center [1176, 158] width 784 height 36
click at [1200, 150] on strong "5 min on foot" at bounding box center [1178, 155] width 68 height 14
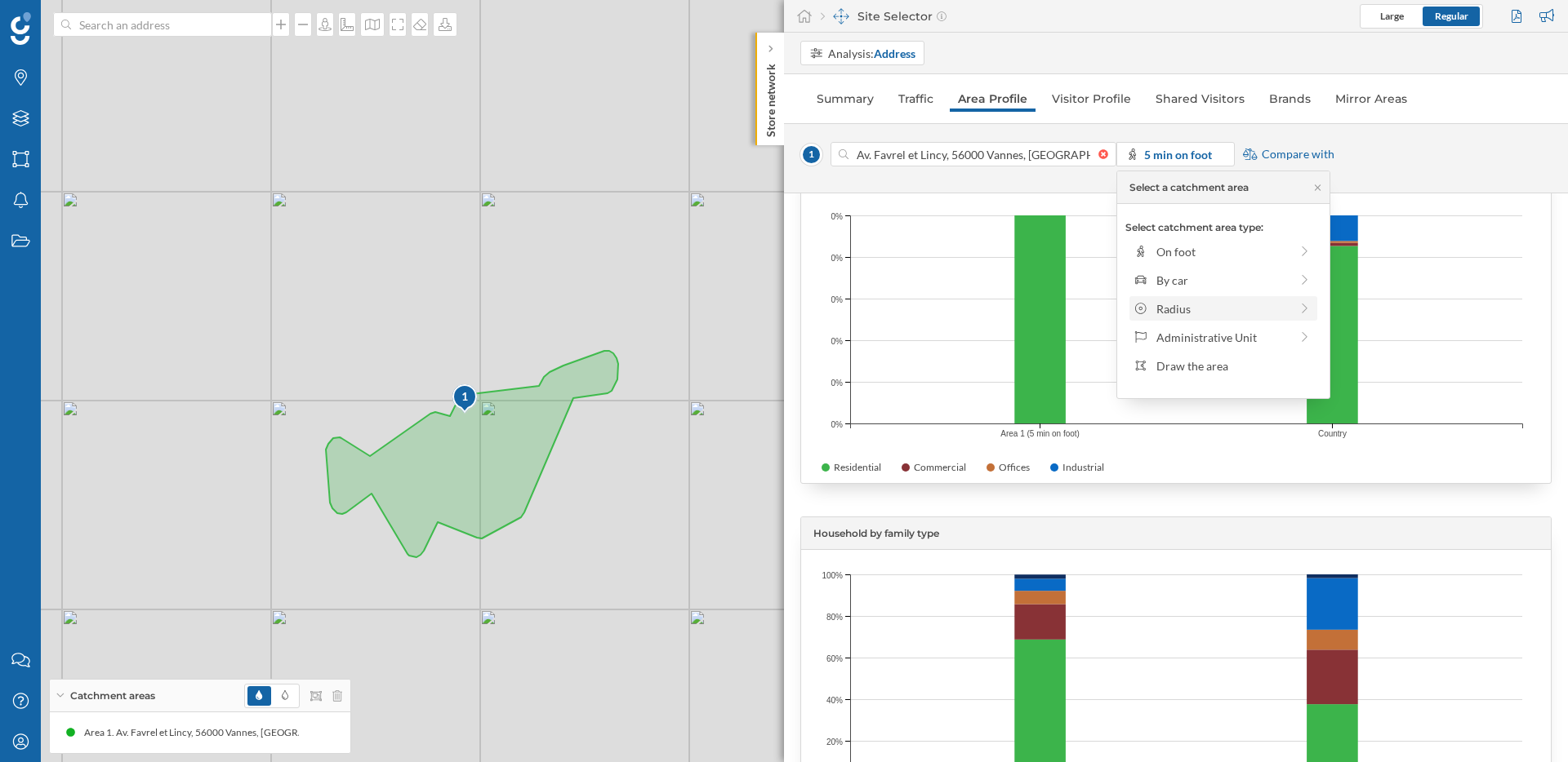
click at [1170, 308] on div "Radius" at bounding box center [1223, 309] width 133 height 17
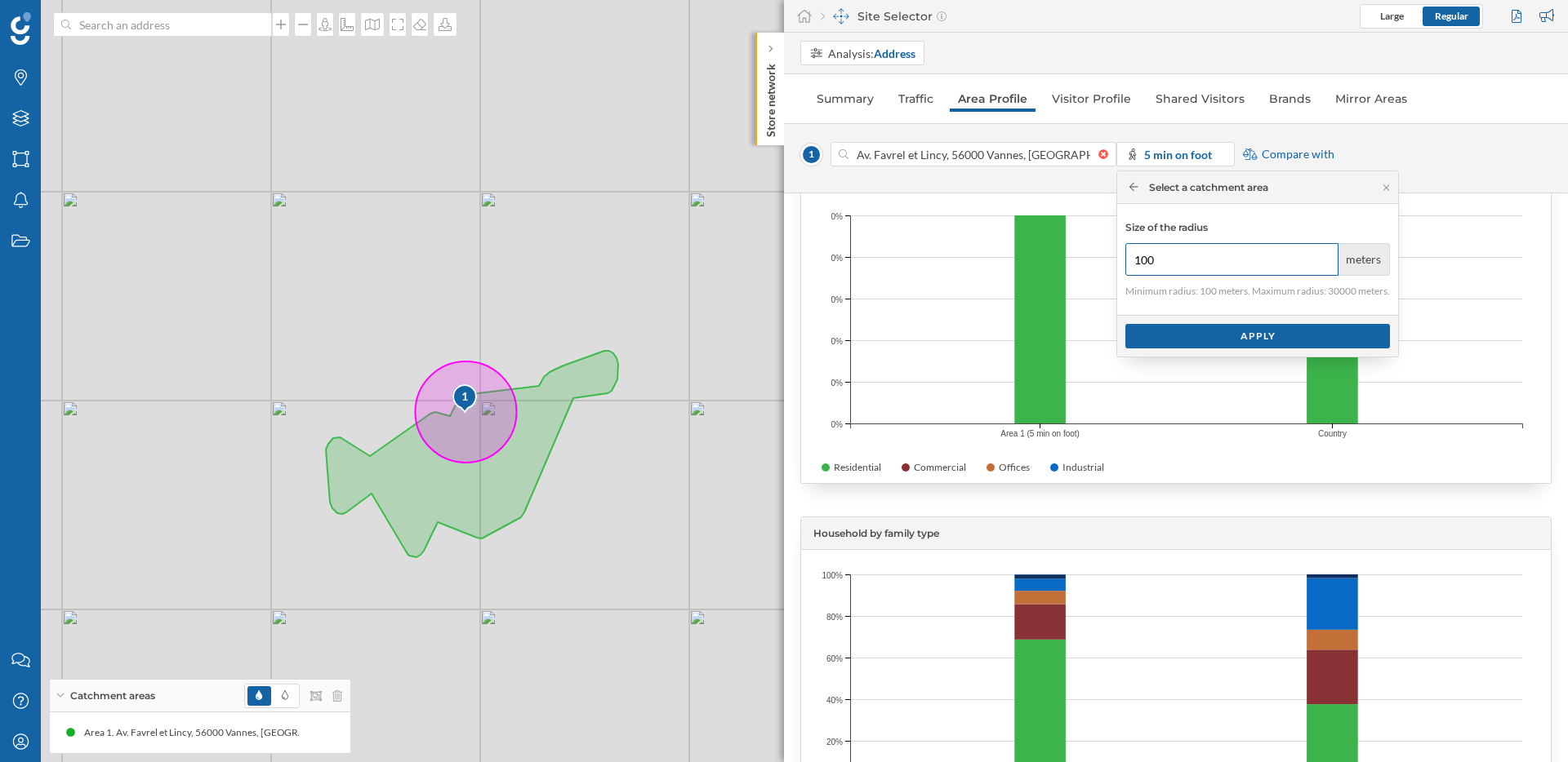
drag, startPoint x: 1179, startPoint y: 270, endPoint x: 1081, endPoint y: 269, distance: 98.0
click at [1081, 269] on body "Brands Layers Areas Notifications States Contact us Help Center My Profile Catc…" at bounding box center [784, 381] width 1568 height 762
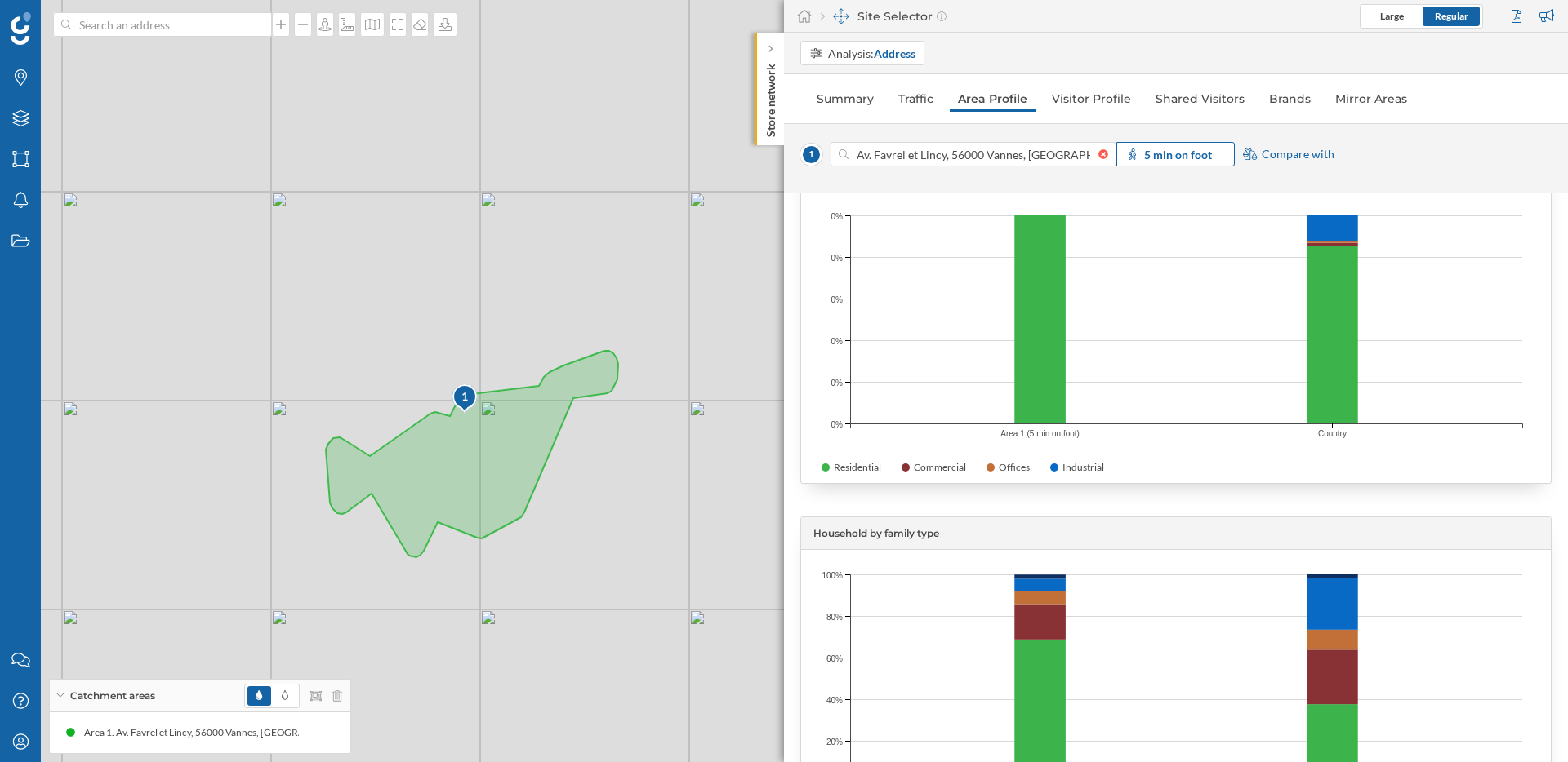
click at [1155, 157] on strong "5 min on foot" at bounding box center [1178, 155] width 68 height 14
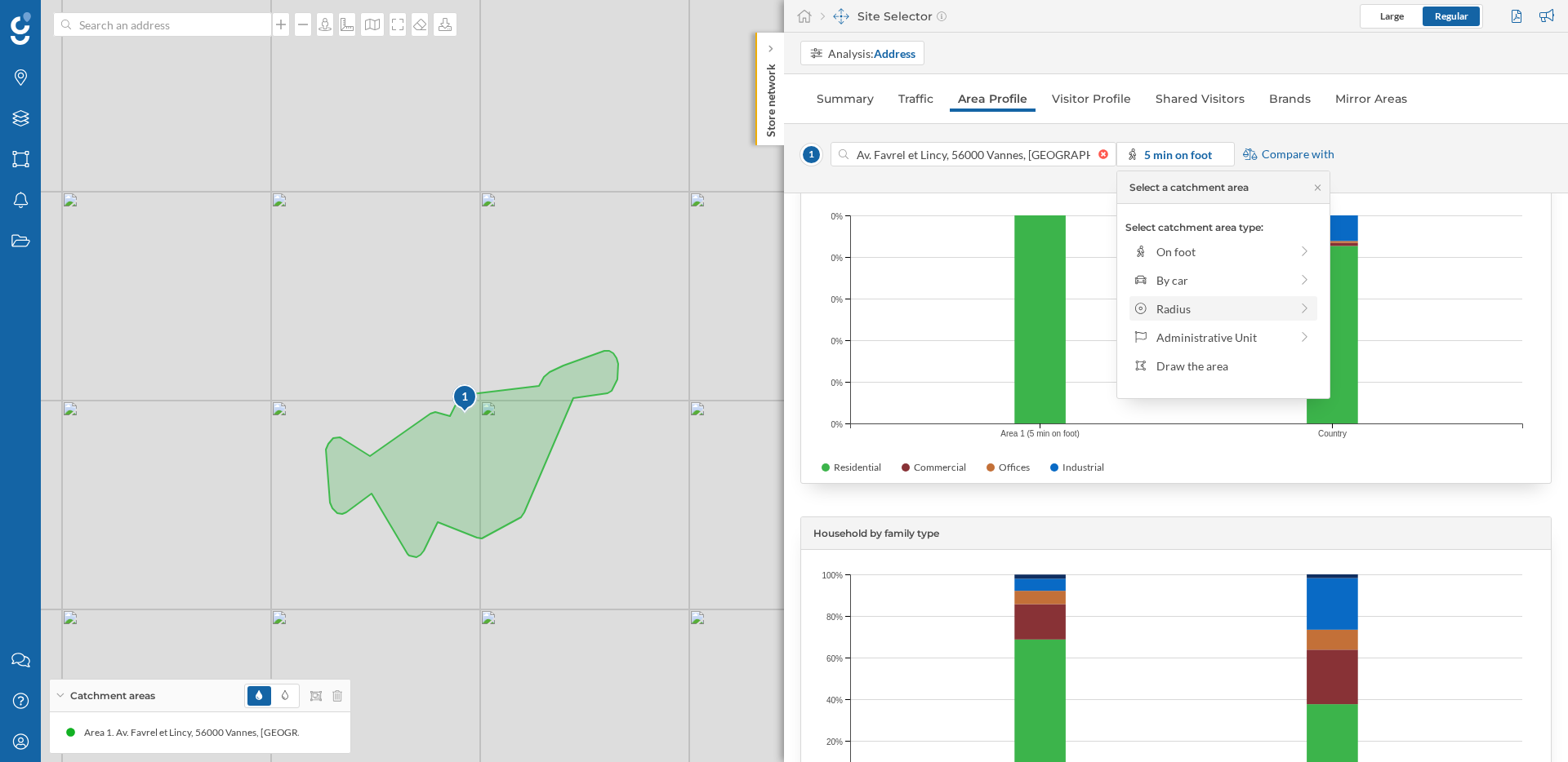
click at [1196, 308] on div "Radius" at bounding box center [1223, 309] width 133 height 17
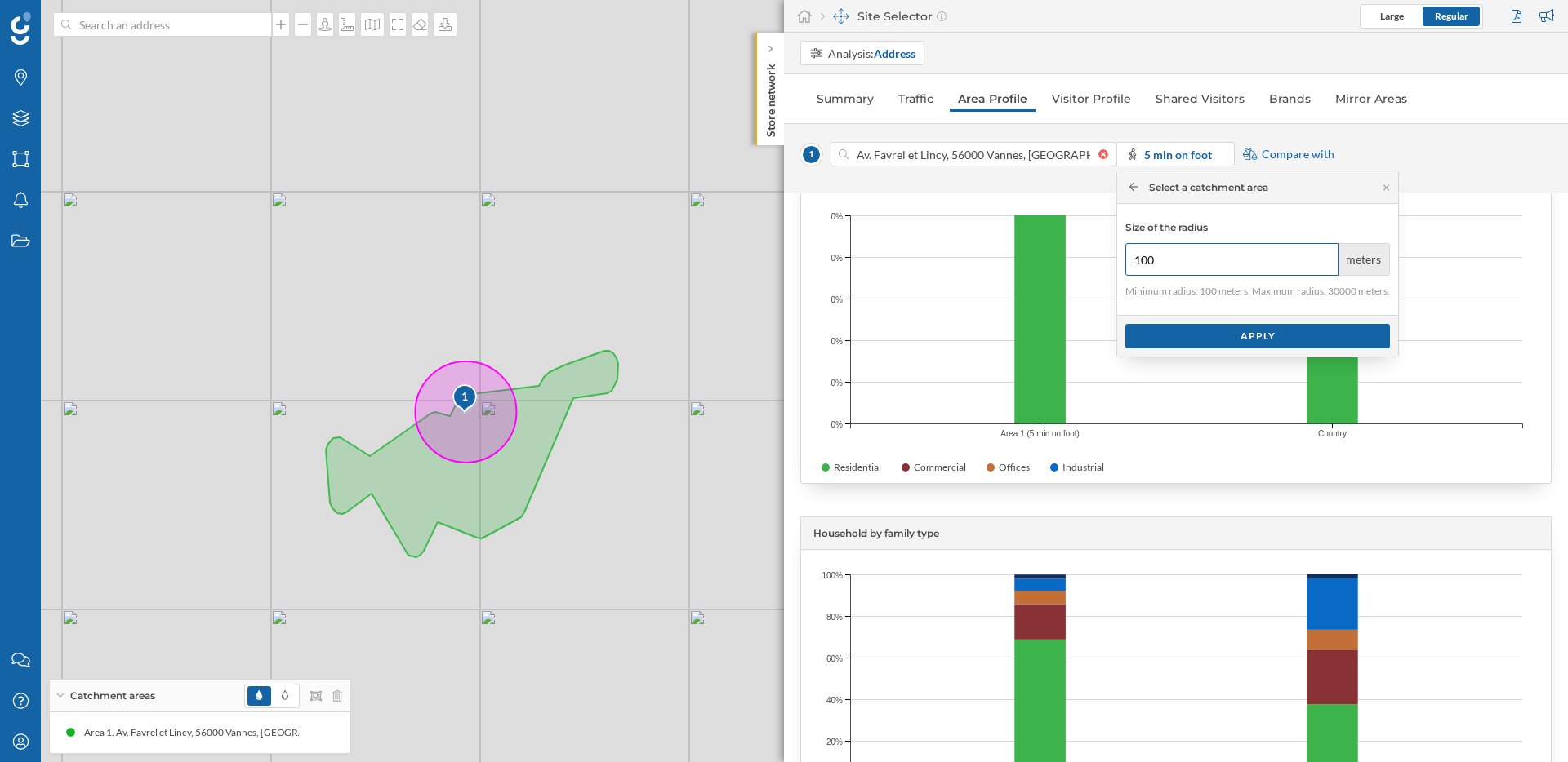
drag, startPoint x: 1162, startPoint y: 263, endPoint x: 1138, endPoint y: 263, distance: 24.0
click at [1138, 263] on input "100" at bounding box center [1232, 260] width 213 height 33
type input "1"
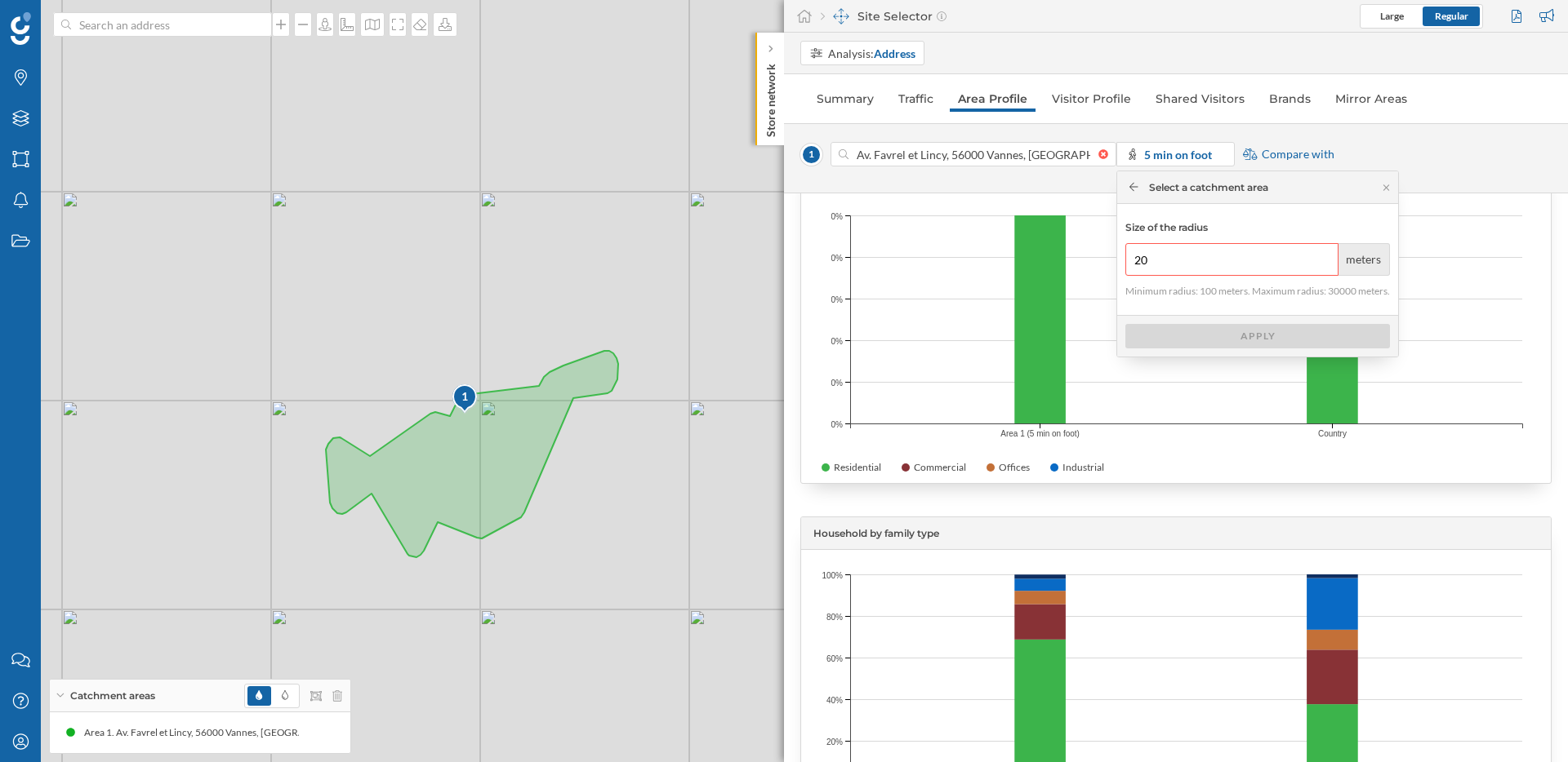
type input "2"
type input "3"
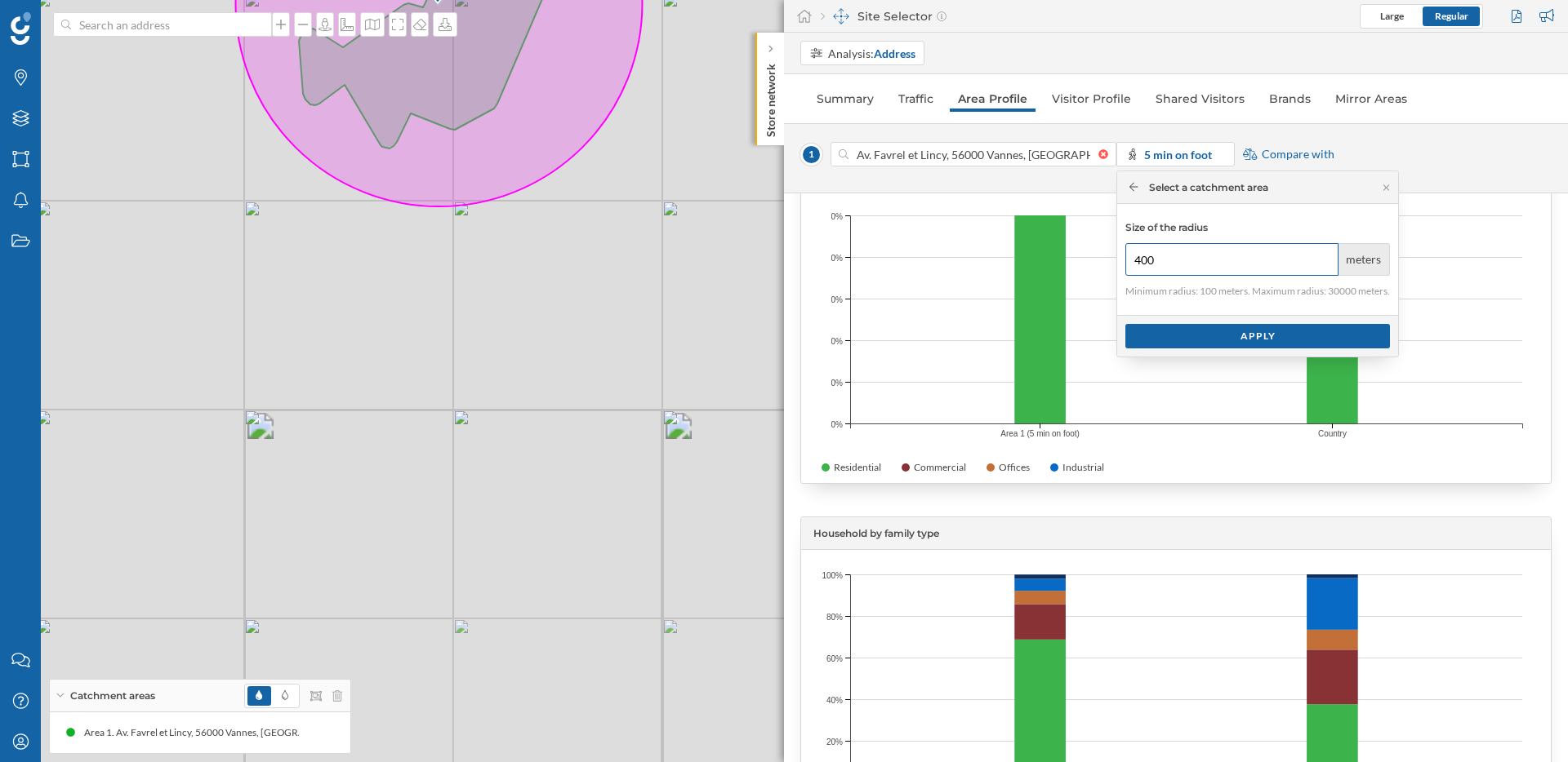
type input "400"
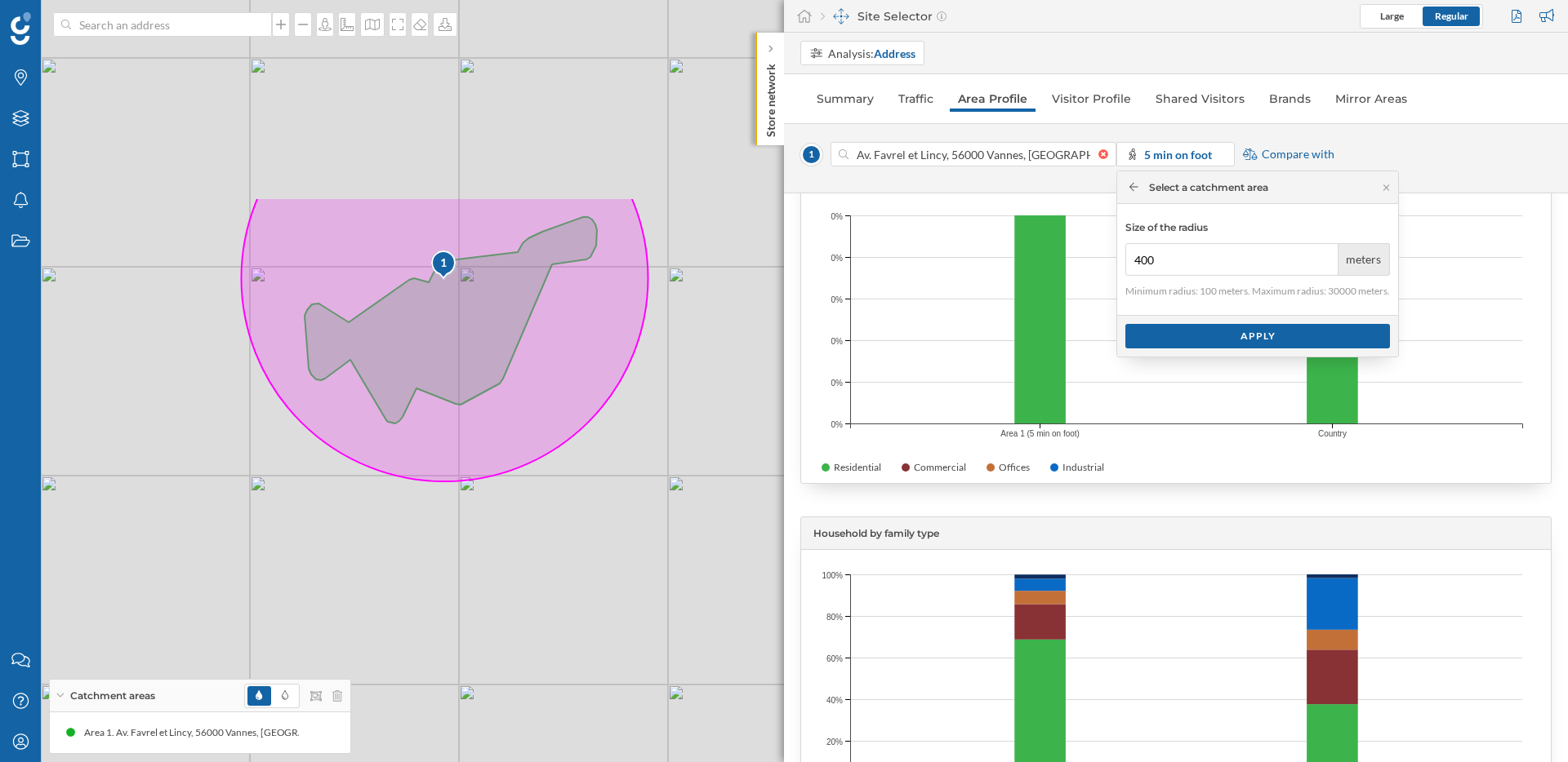
drag, startPoint x: 549, startPoint y: 358, endPoint x: 536, endPoint y: 548, distance: 190.4
click at [536, 548] on div "1 © Mapbox © OpenStreetMap Improve this map" at bounding box center [784, 381] width 1568 height 762
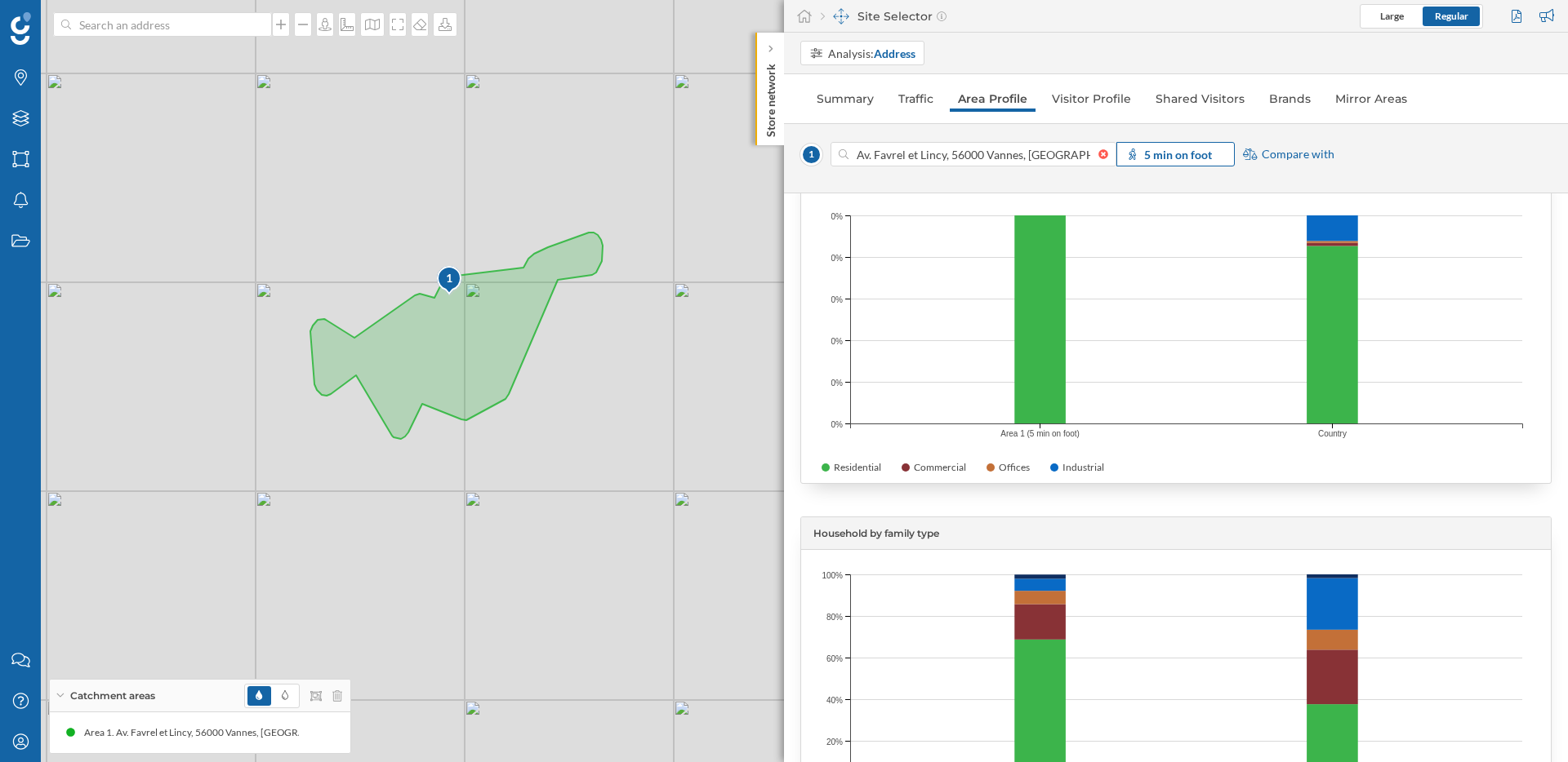
click at [1161, 151] on strong "5 min on foot" at bounding box center [1178, 155] width 68 height 14
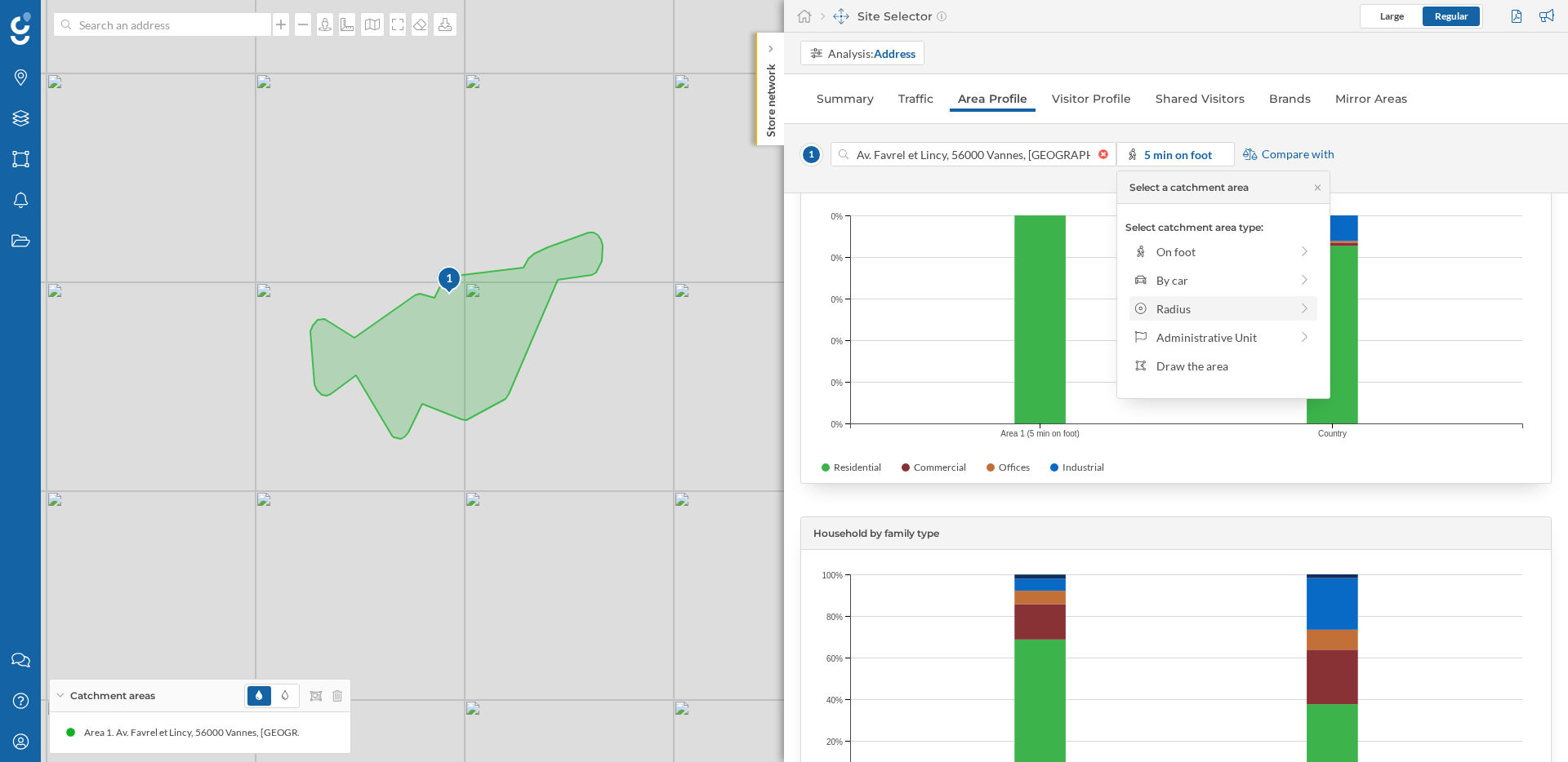
click at [1146, 309] on icon at bounding box center [1141, 309] width 12 height 12
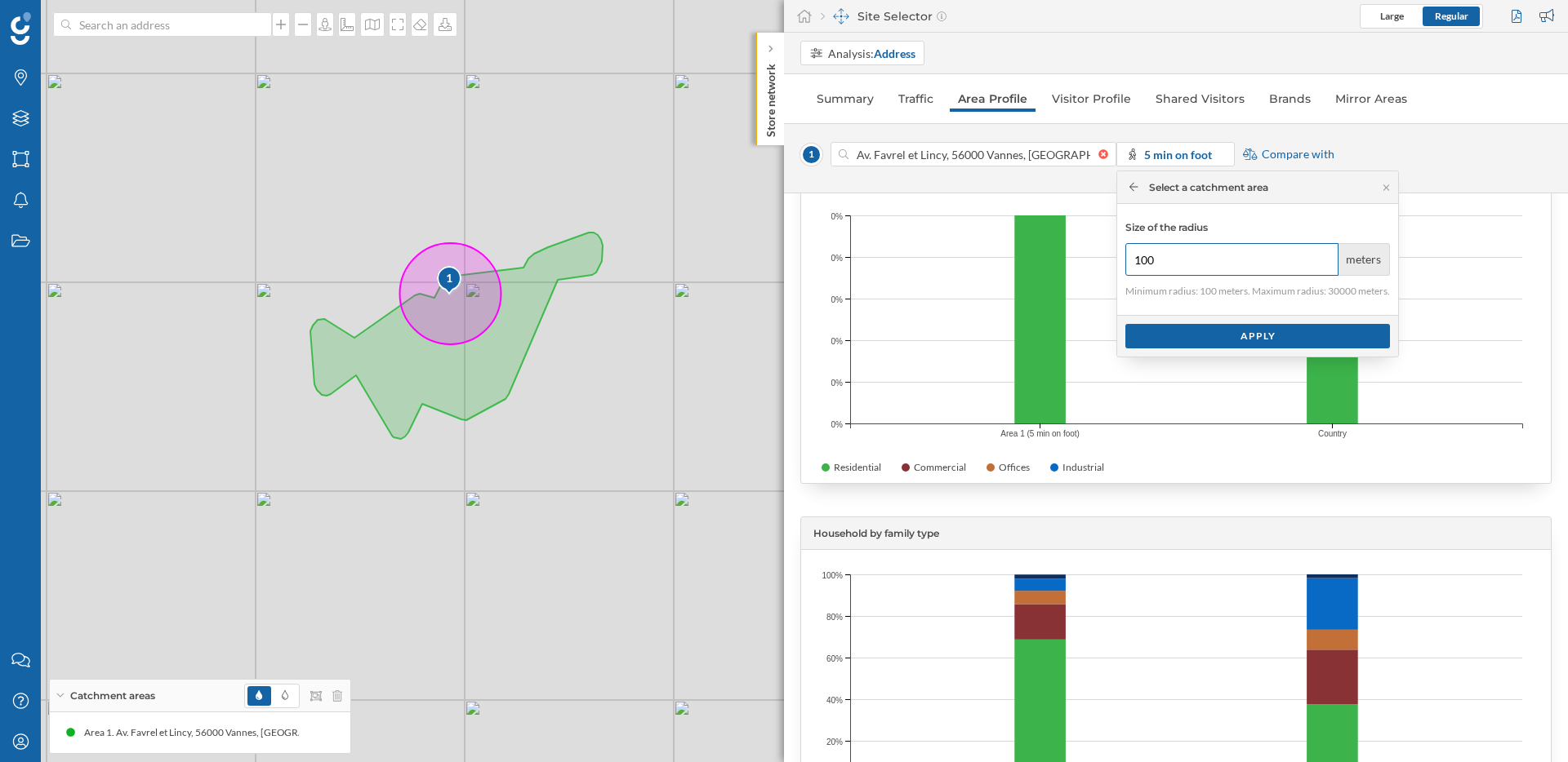
drag, startPoint x: 1166, startPoint y: 255, endPoint x: 1120, endPoint y: 259, distance: 46.2
click at [1120, 259] on div "Size of the radius 100 meters Minimum radius: 100 meters. Maximum radius: 30000…" at bounding box center [1257, 259] width 281 height 111
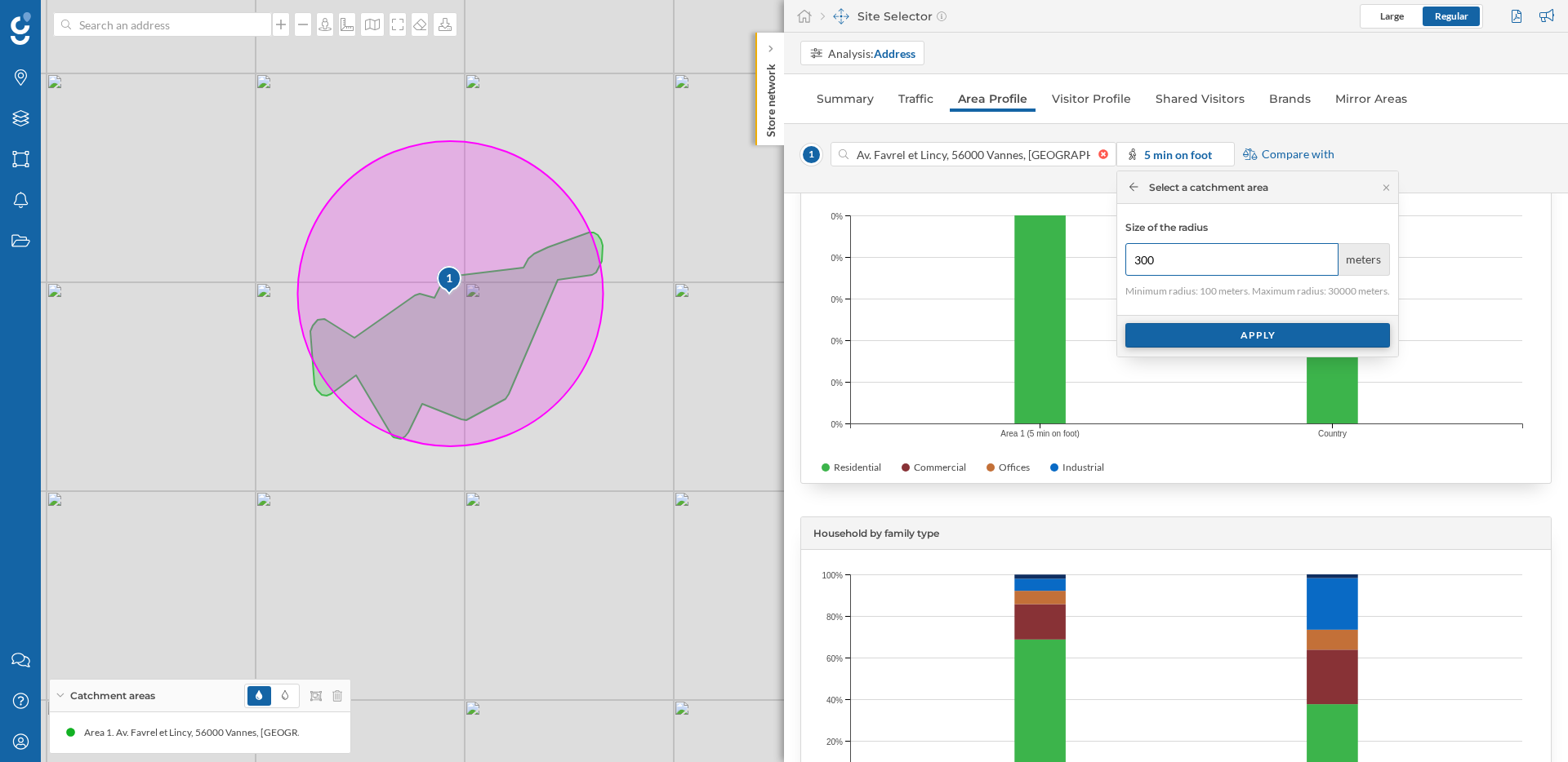
type input "300"
click at [1279, 338] on div "Apply" at bounding box center [1257, 335] width 265 height 25
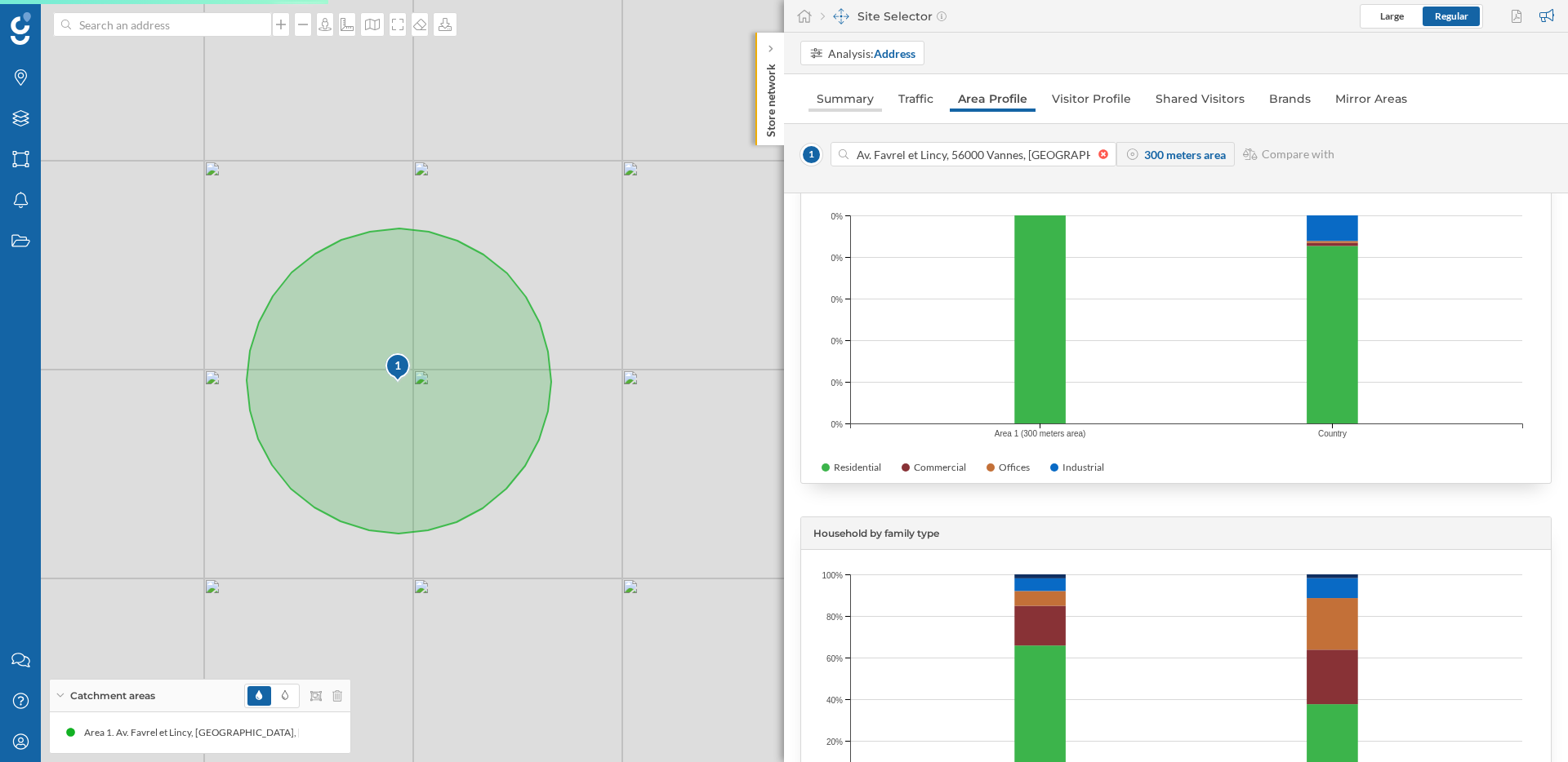
click at [860, 101] on link "Summary" at bounding box center [845, 98] width 74 height 26
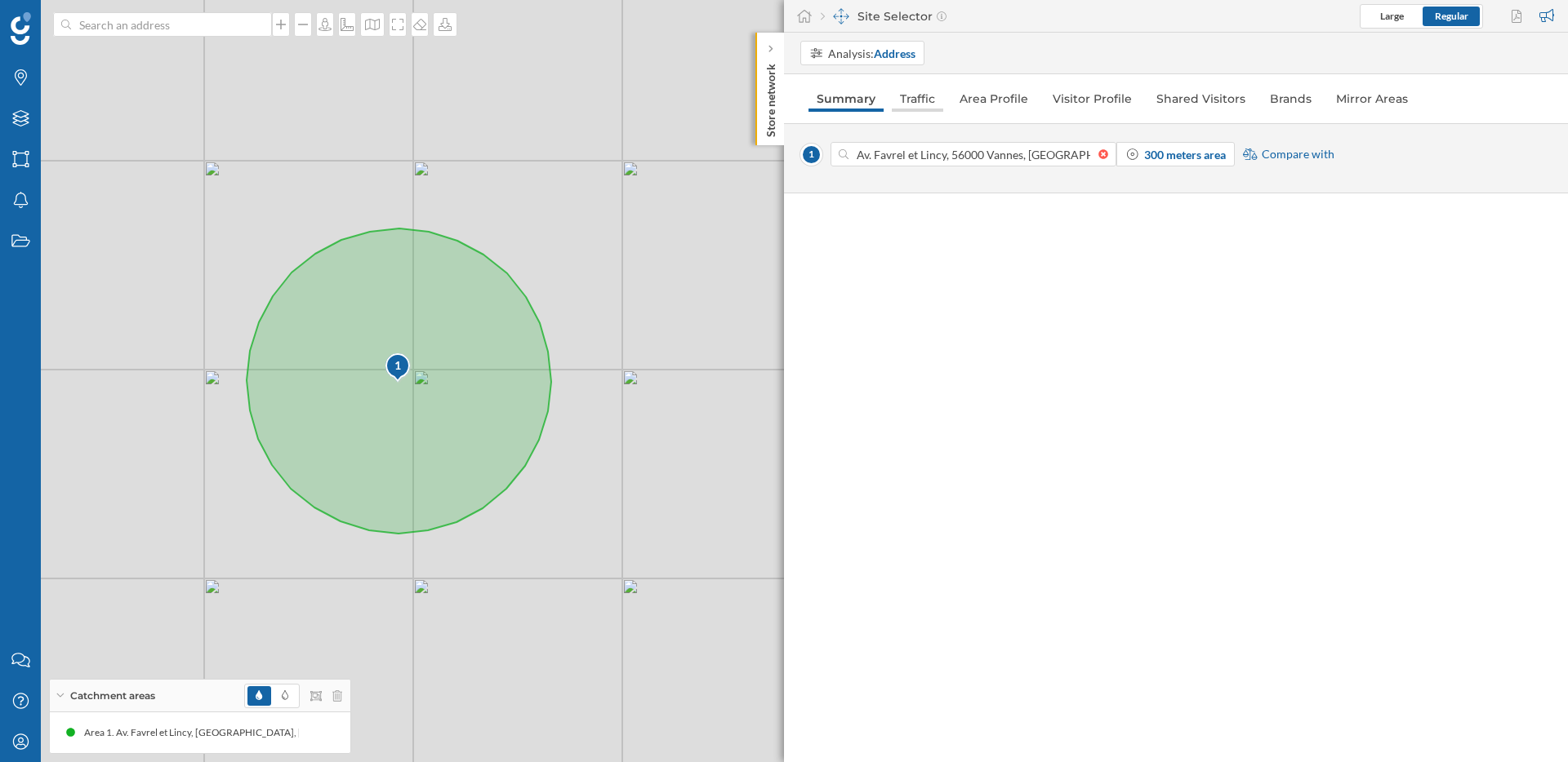
click at [929, 105] on link "Traffic" at bounding box center [917, 98] width 52 height 26
click at [971, 101] on link "Area Profile" at bounding box center [993, 98] width 85 height 26
click at [933, 101] on link "Traffic" at bounding box center [916, 98] width 52 height 26
click at [1071, 102] on link "Visitor Profile" at bounding box center [1091, 98] width 96 height 26
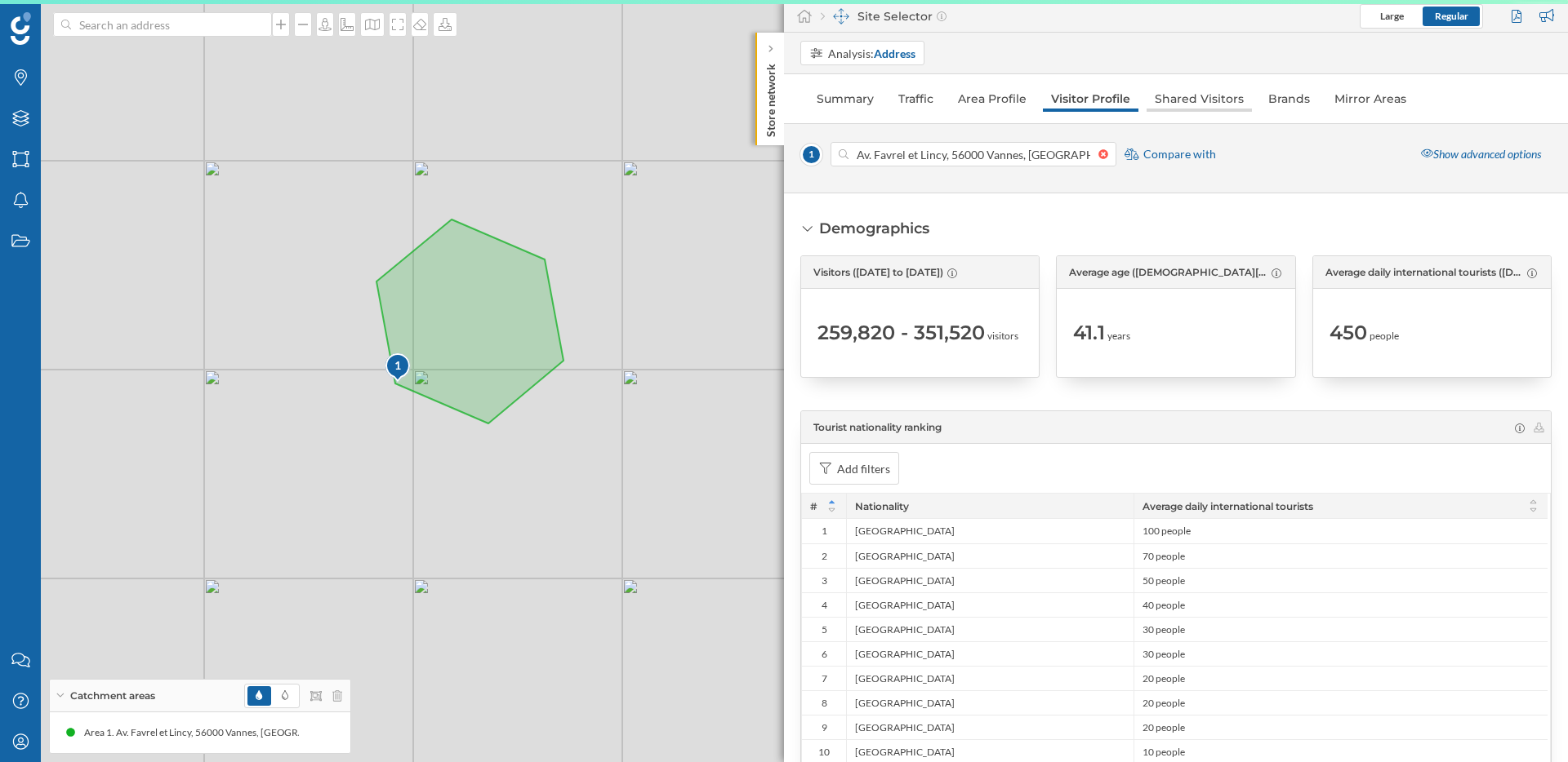
click at [1211, 96] on link "Shared Visitors" at bounding box center [1199, 98] width 105 height 26
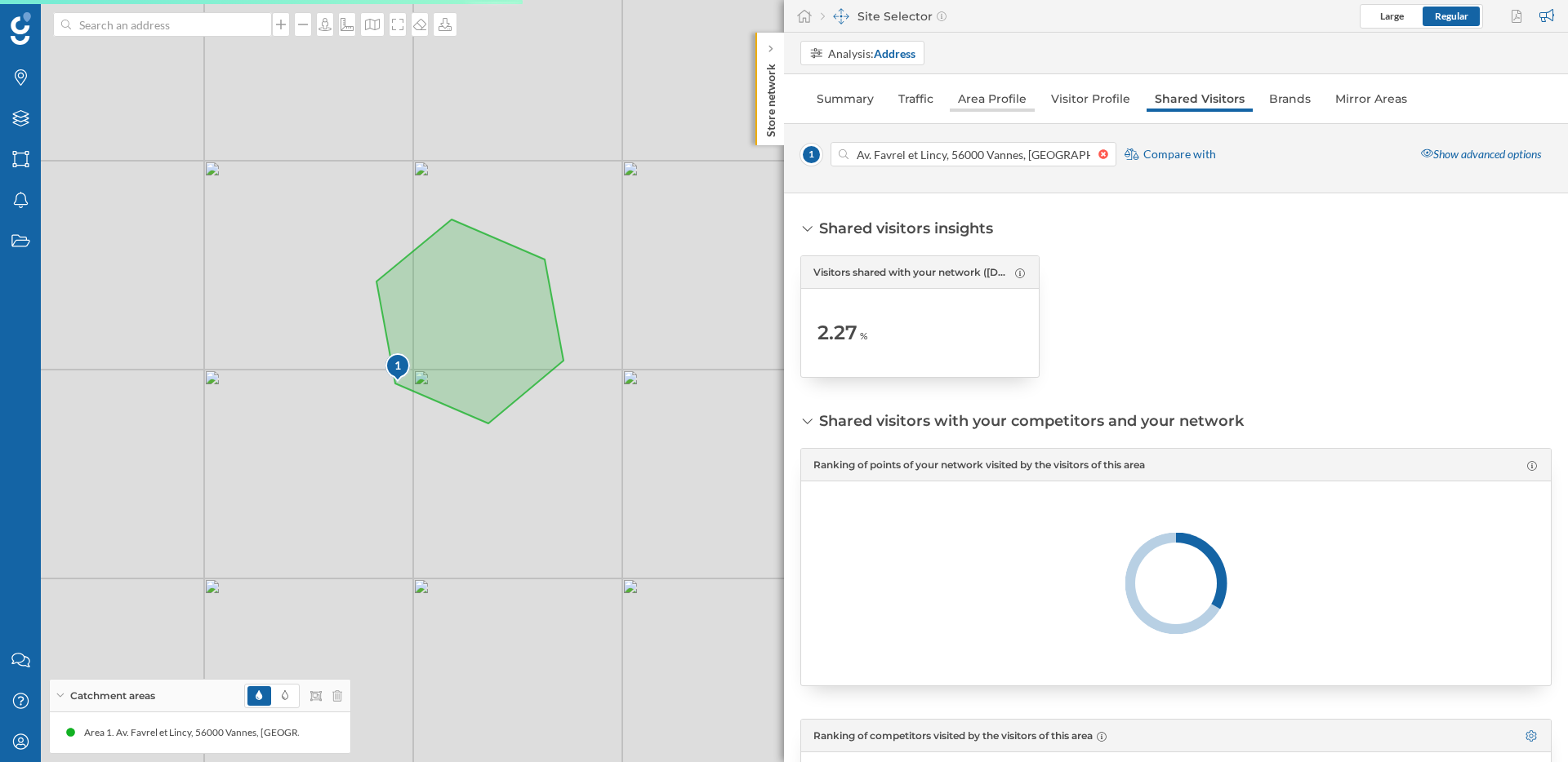
click at [1032, 100] on link "Area Profile" at bounding box center [992, 98] width 85 height 26
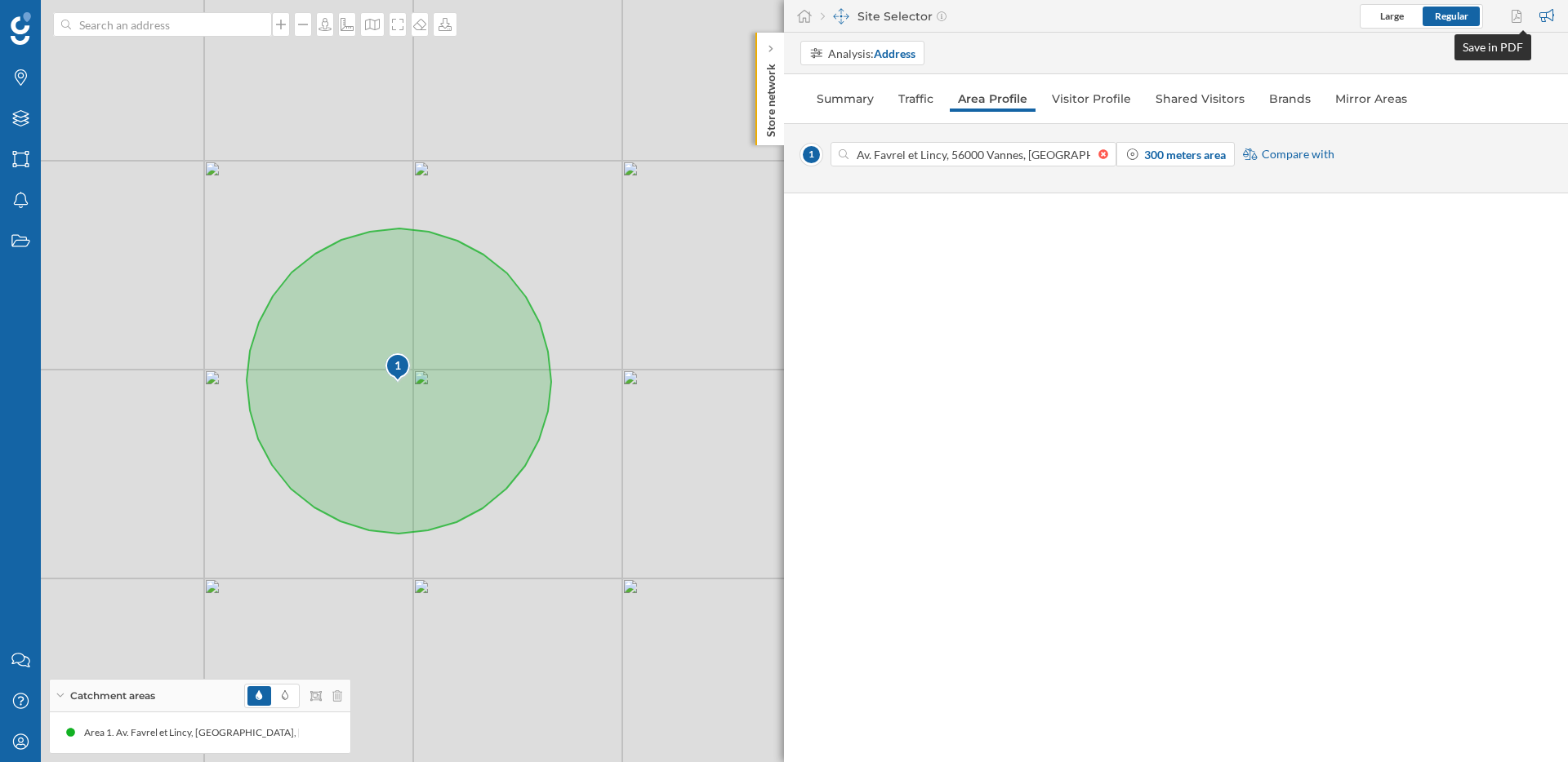
click at [1515, 16] on div at bounding box center [1519, 16] width 22 height 25
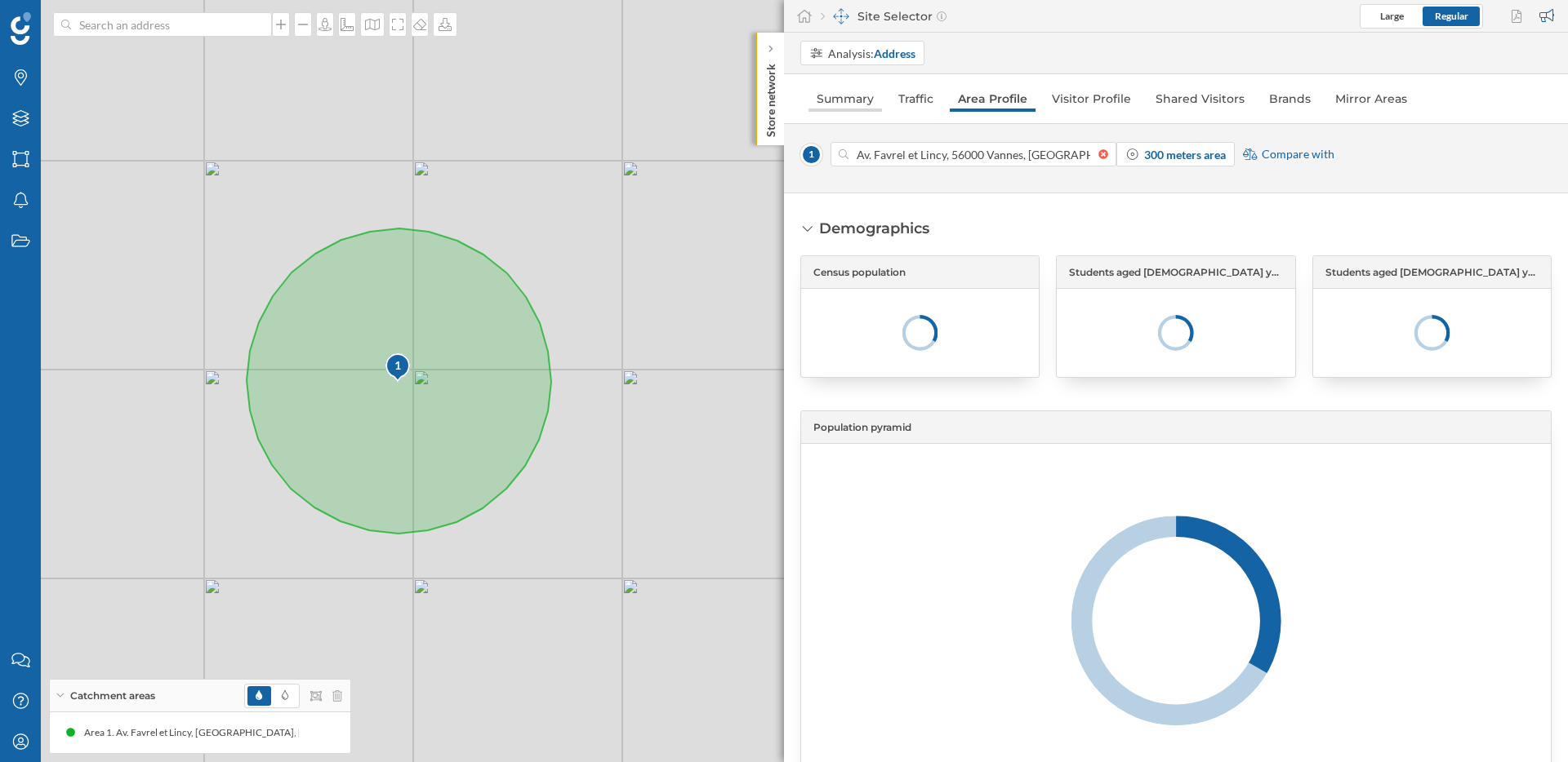
click at [851, 96] on link "Summary" at bounding box center [845, 98] width 74 height 26
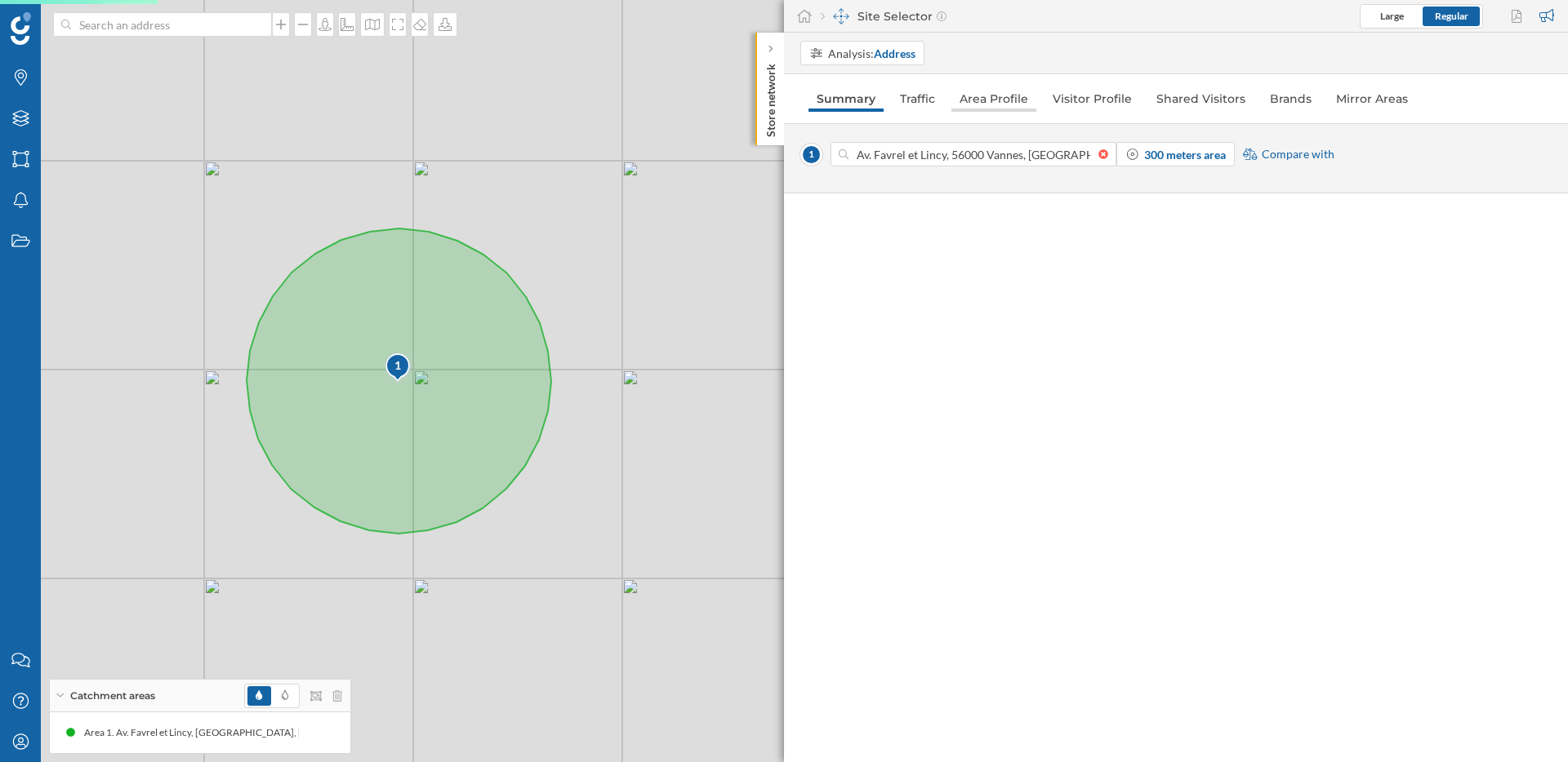
click at [981, 96] on link "Area Profile" at bounding box center [993, 98] width 85 height 26
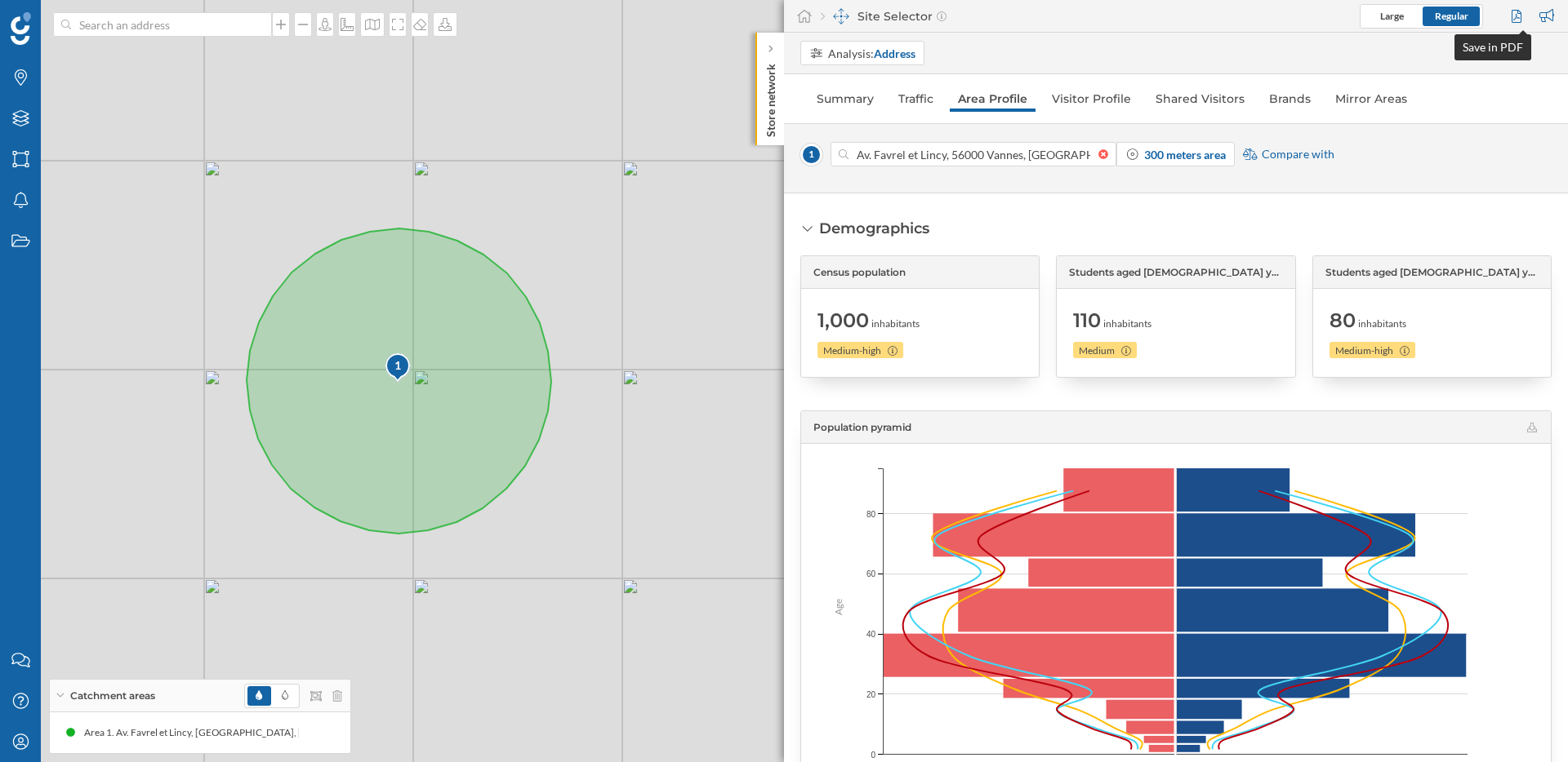
click at [1519, 15] on div at bounding box center [1519, 16] width 22 height 25
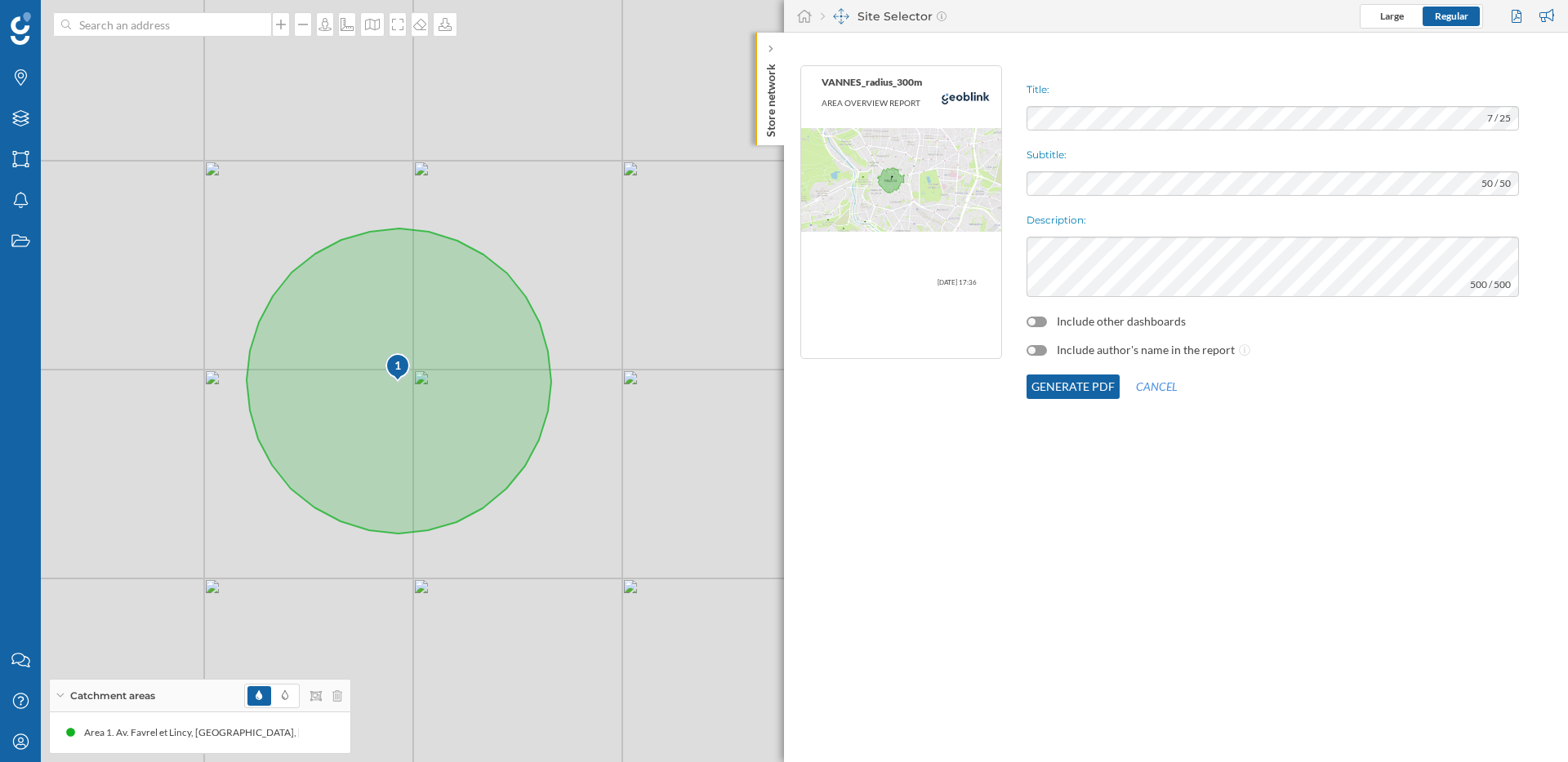
click at [1076, 326] on label "Include other dashboards" at bounding box center [1121, 321] width 129 height 16
click at [1059, 325] on label "Include other dashboards" at bounding box center [1121, 321] width 129 height 16
click at [1045, 322] on div at bounding box center [1037, 321] width 20 height 11
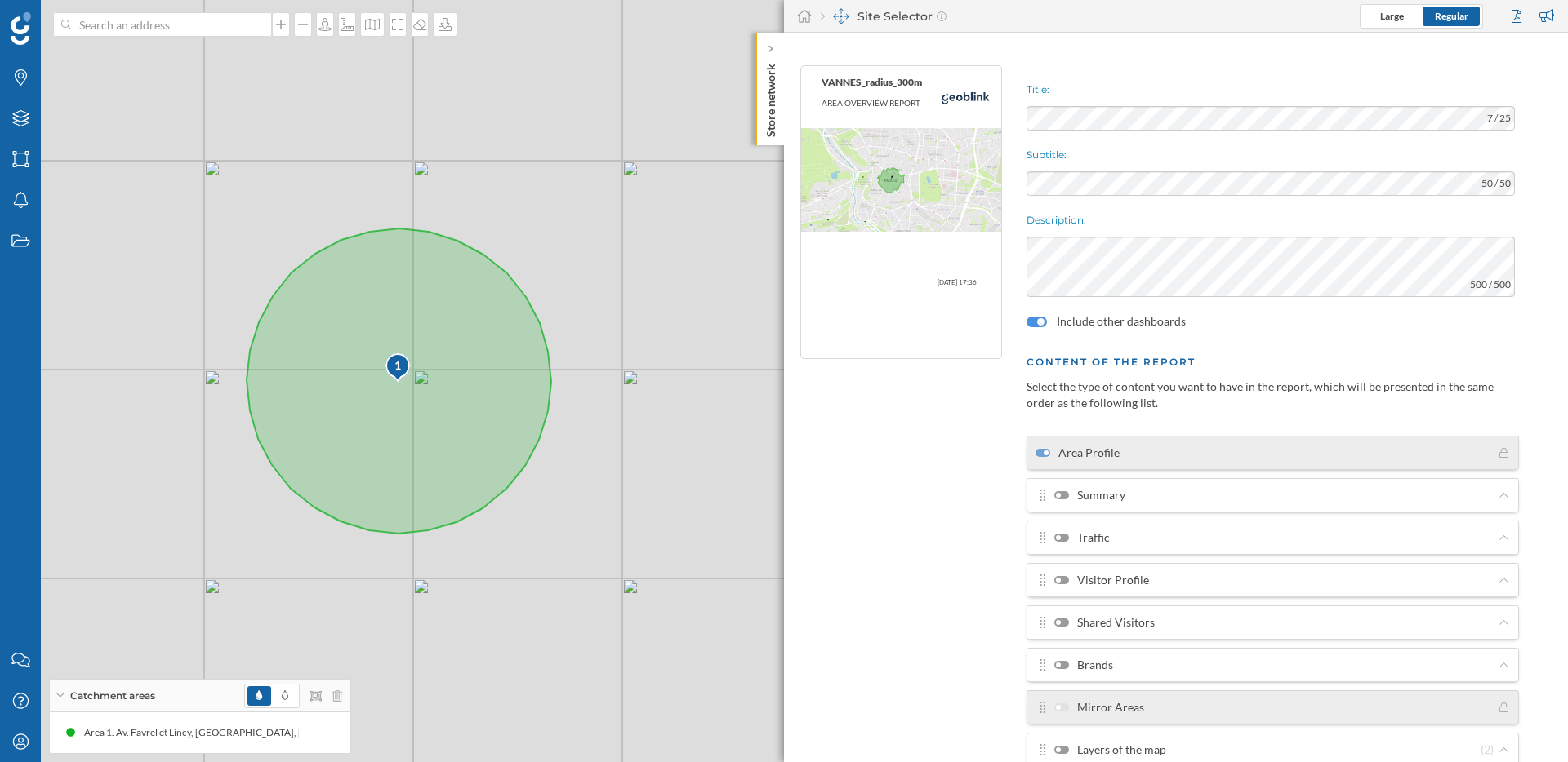
scroll to position [30, 0]
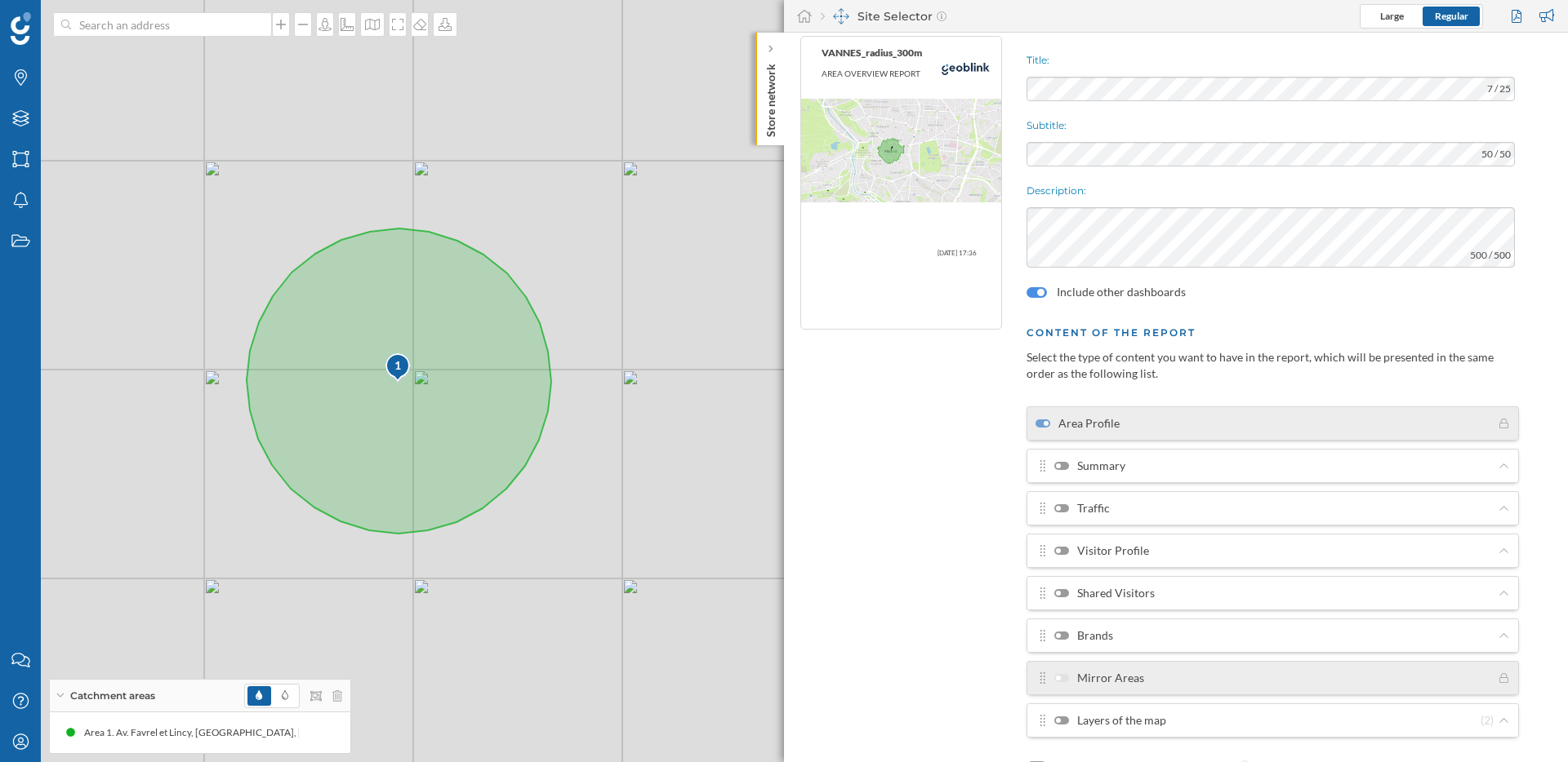
click at [1065, 469] on div at bounding box center [1061, 466] width 14 height 8
click at [0, 0] on input "Summary" at bounding box center [0, 0] width 0 height 0
drag, startPoint x: 1064, startPoint y: 507, endPoint x: 1065, endPoint y: 524, distance: 17.0
click at [1065, 507] on div at bounding box center [1061, 508] width 14 height 8
click at [0, 0] on input "Traffic" at bounding box center [0, 0] width 0 height 0
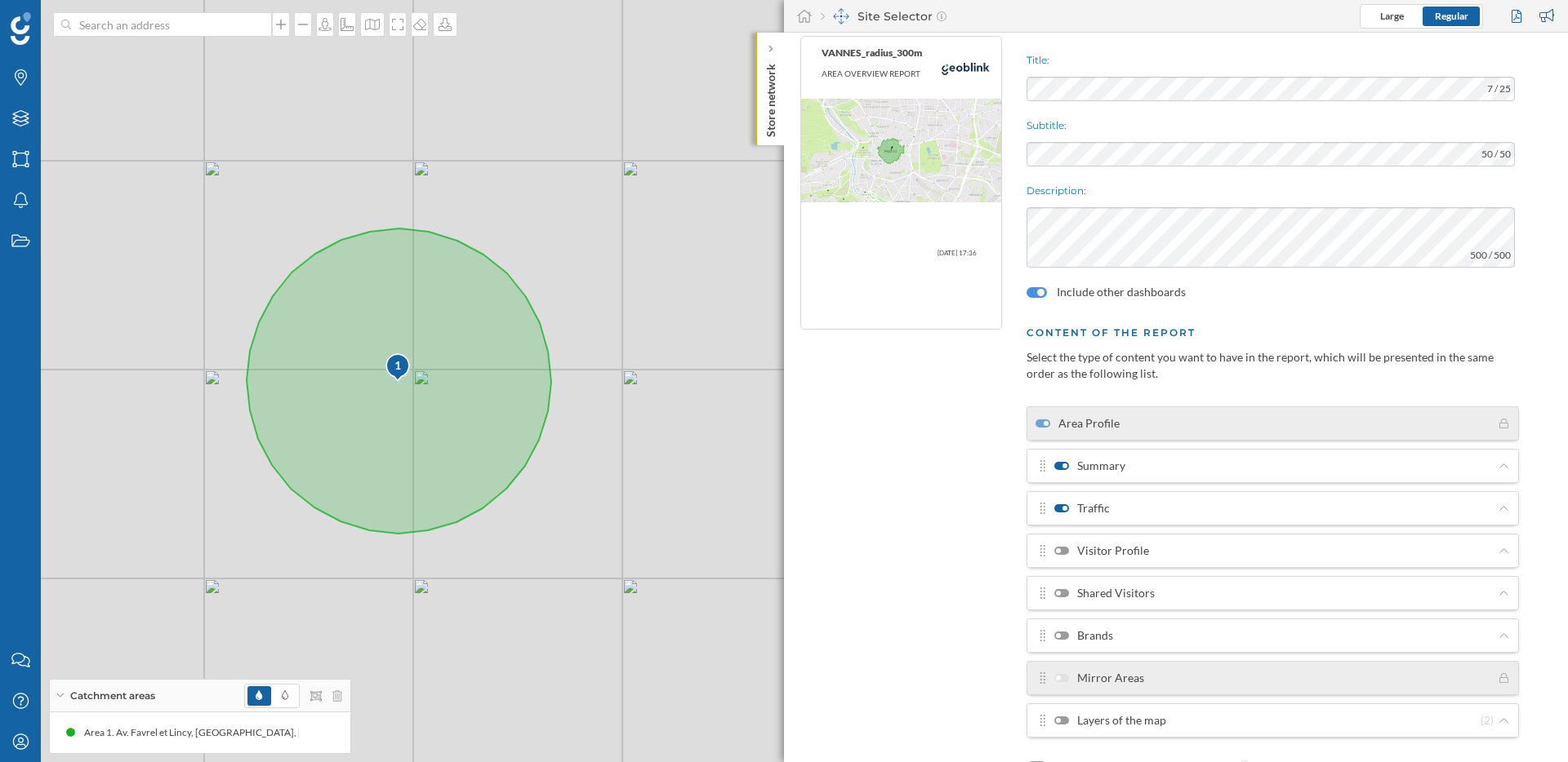
click at [1064, 551] on div at bounding box center [1061, 551] width 14 height 8
click at [0, 0] on input "Visitor Profile" at bounding box center [0, 0] width 0 height 0
click at [1065, 595] on div at bounding box center [1061, 594] width 14 height 8
click at [0, 0] on input "Shared Visitors" at bounding box center [0, 0] width 0 height 0
click at [1067, 631] on label "Brands" at bounding box center [1083, 635] width 58 height 16
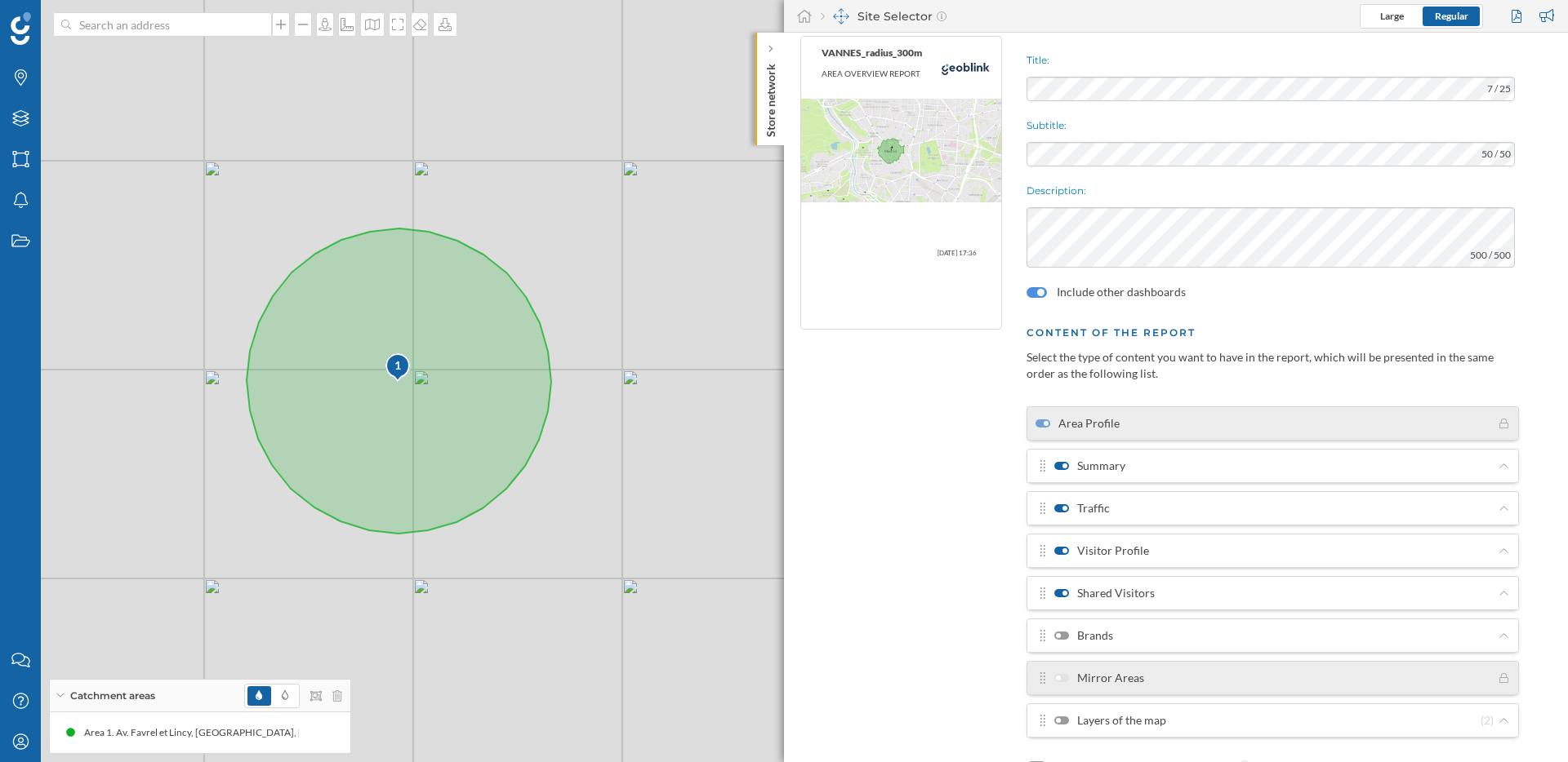
click at [0, 0] on input "Brands" at bounding box center [0, 0] width 0 height 0
drag, startPoint x: 1065, startPoint y: 717, endPoint x: 1086, endPoint y: 712, distance: 21.6
click at [1065, 717] on div at bounding box center [1061, 721] width 14 height 8
click at [0, 0] on input "Layers of the map" at bounding box center [0, 0] width 0 height 0
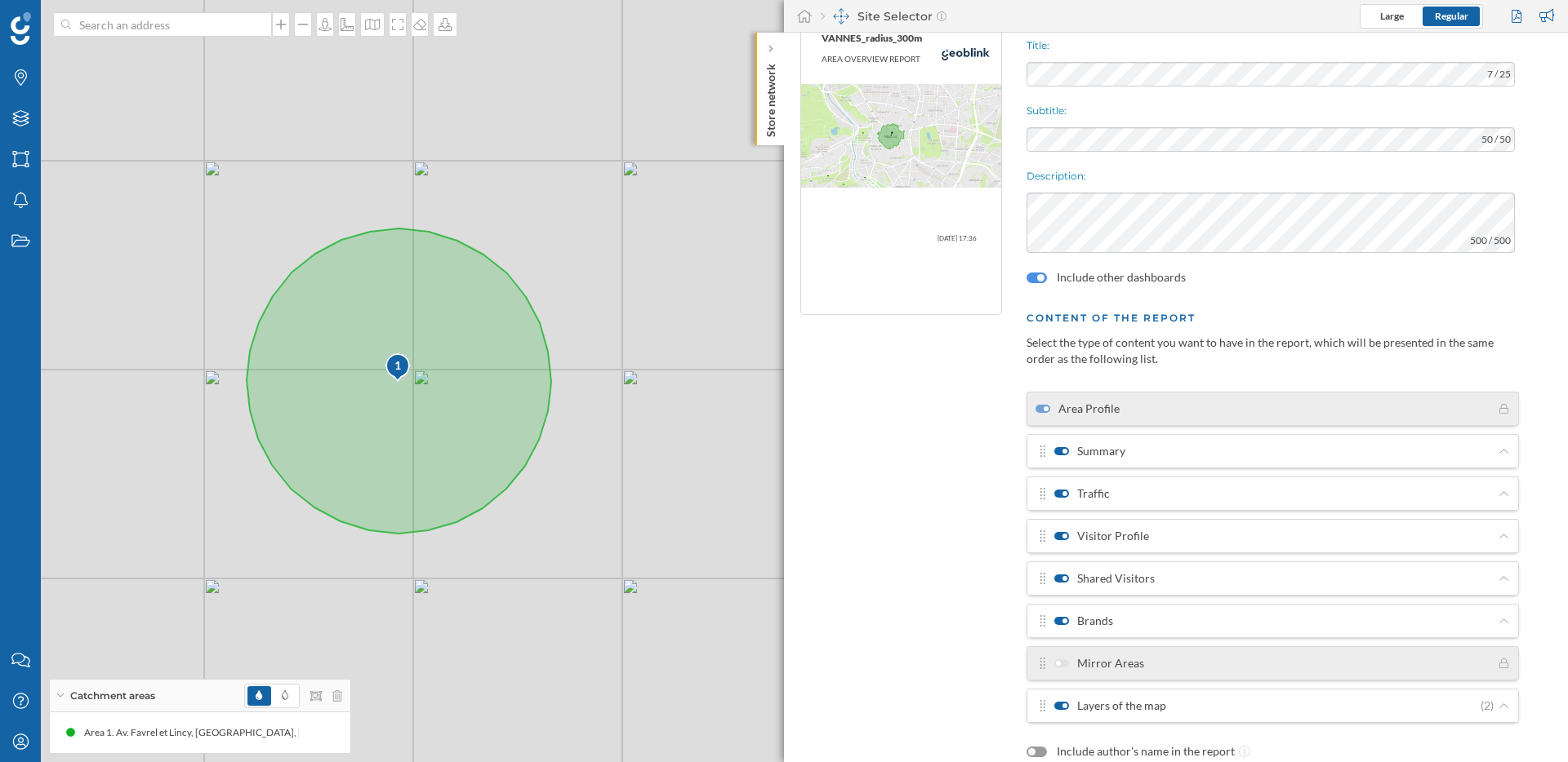
scroll to position [90, 0]
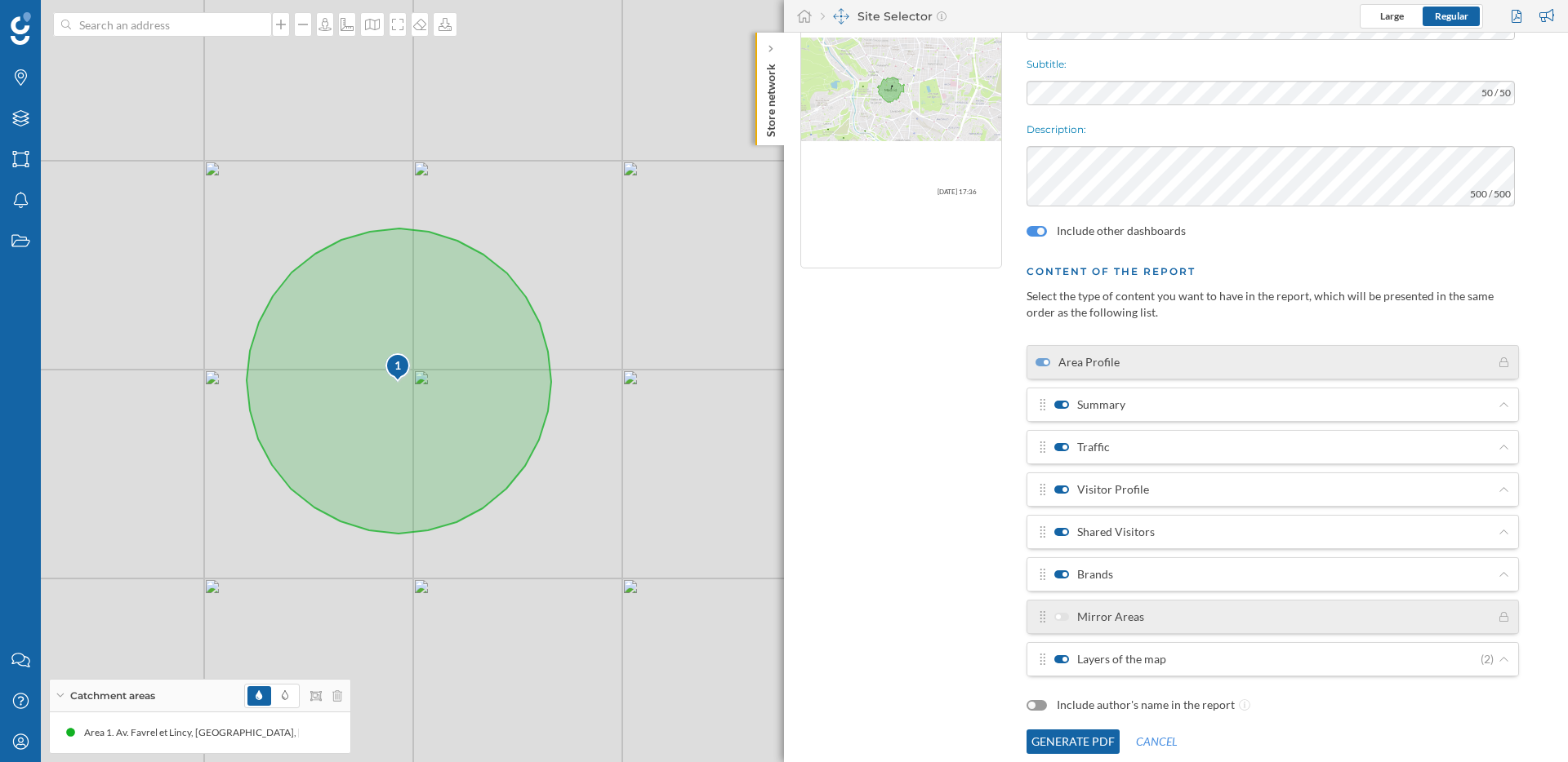
click at [1093, 745] on button "Generate PDF" at bounding box center [1073, 742] width 93 height 25
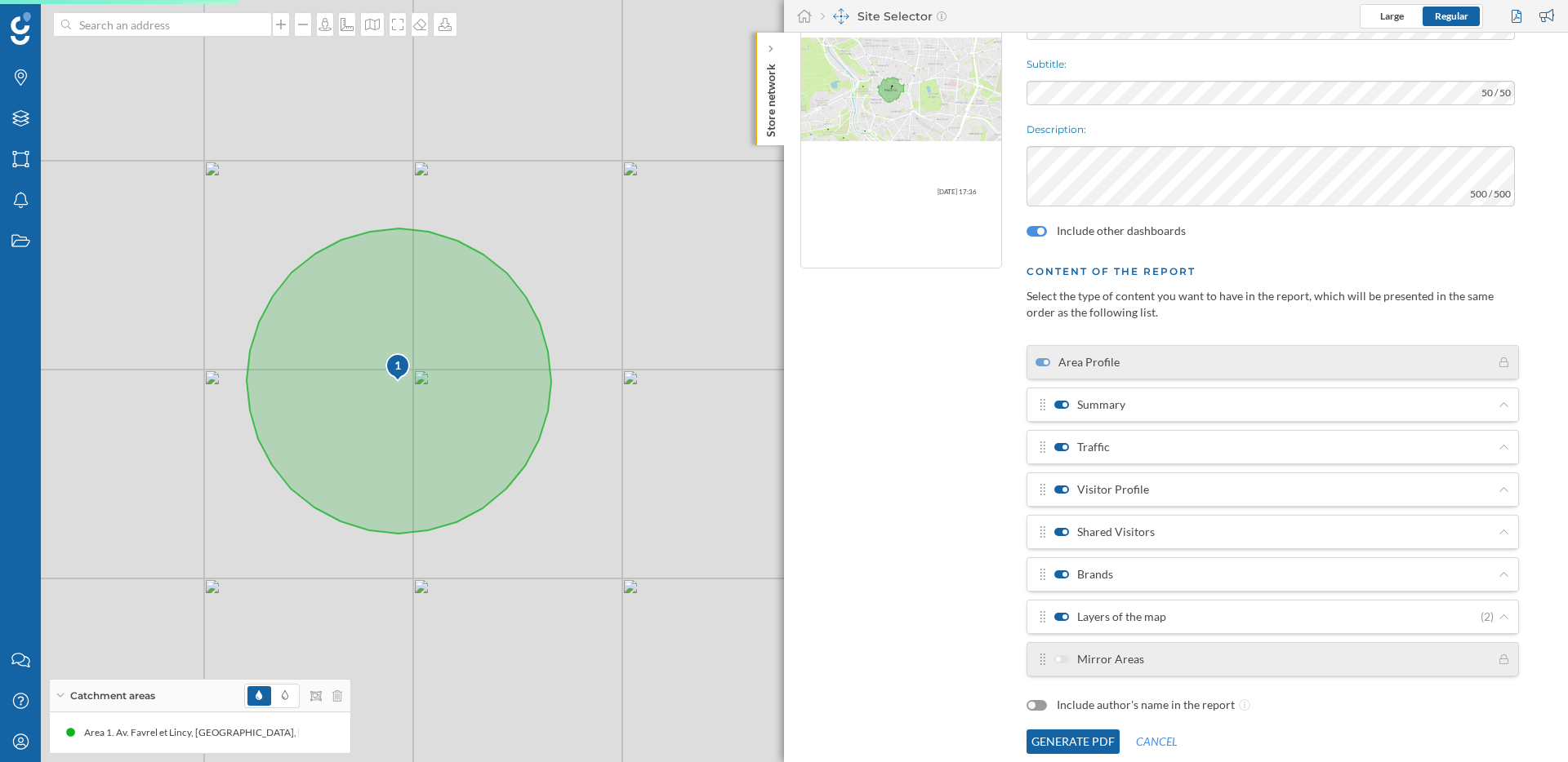
scroll to position [0, 0]
